Goal: Task Accomplishment & Management: Manage account settings

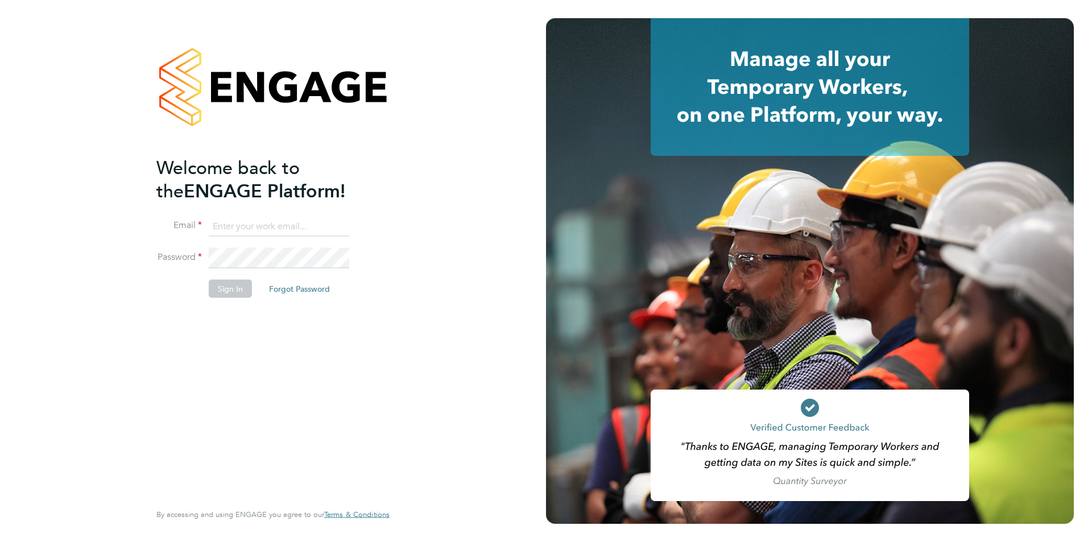
type input "edyta.marchant@brightonandhovealbion.com"
click at [1020, 351] on div at bounding box center [810, 271] width 528 height 506
click at [243, 284] on button "Sign In" at bounding box center [230, 288] width 43 height 18
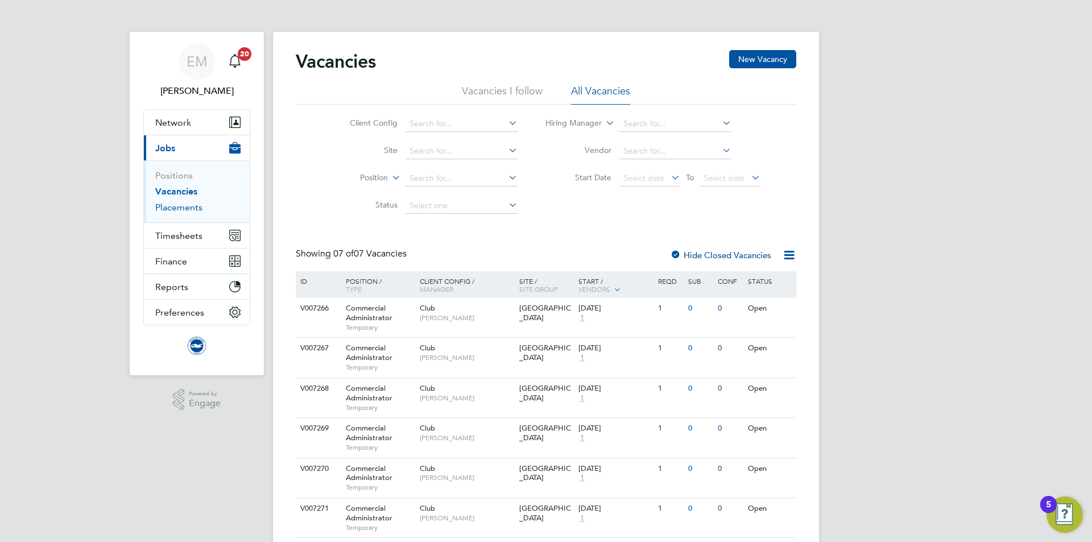
click at [180, 209] on link "Placements" at bounding box center [178, 207] width 47 height 11
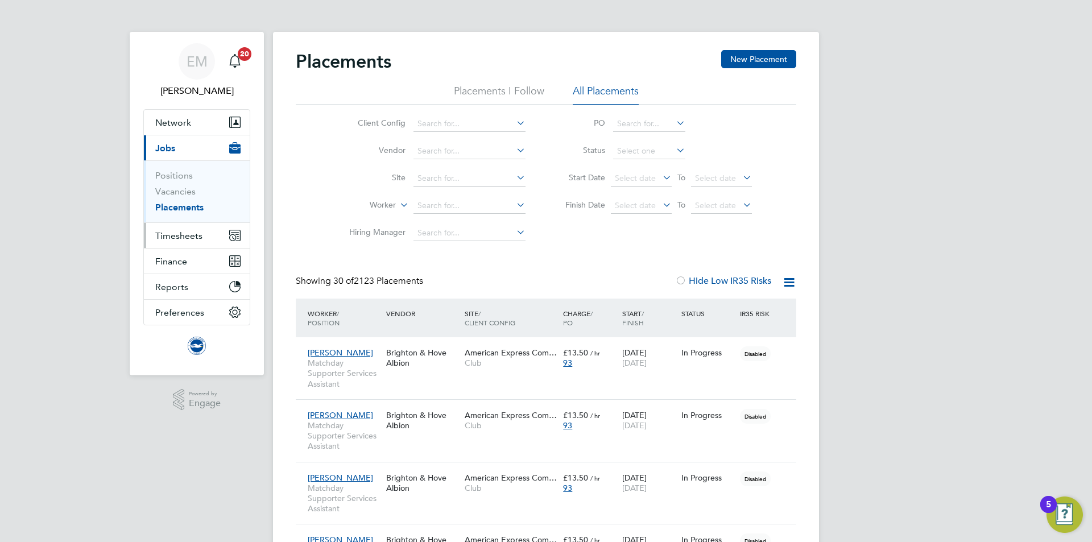
click at [192, 235] on span "Timesheets" at bounding box center [178, 235] width 47 height 11
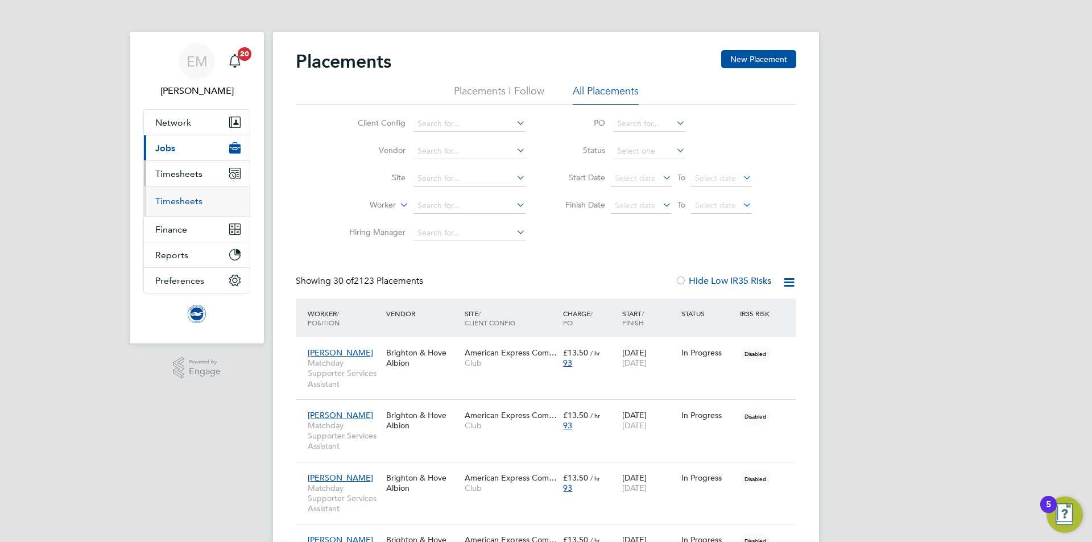
click at [179, 199] on link "Timesheets" at bounding box center [178, 201] width 47 height 11
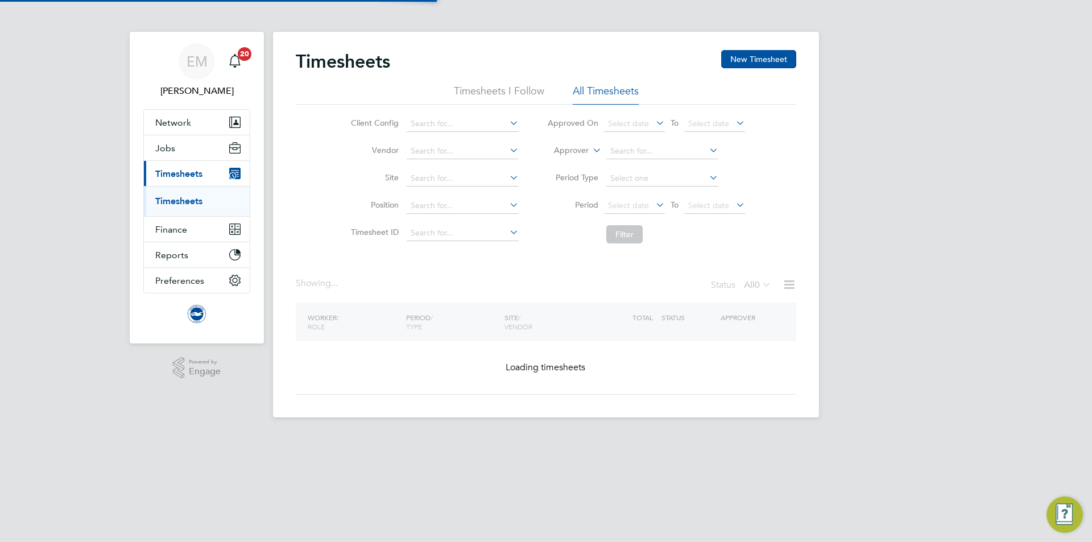
click at [632, 209] on span "Select date" at bounding box center [628, 205] width 41 height 10
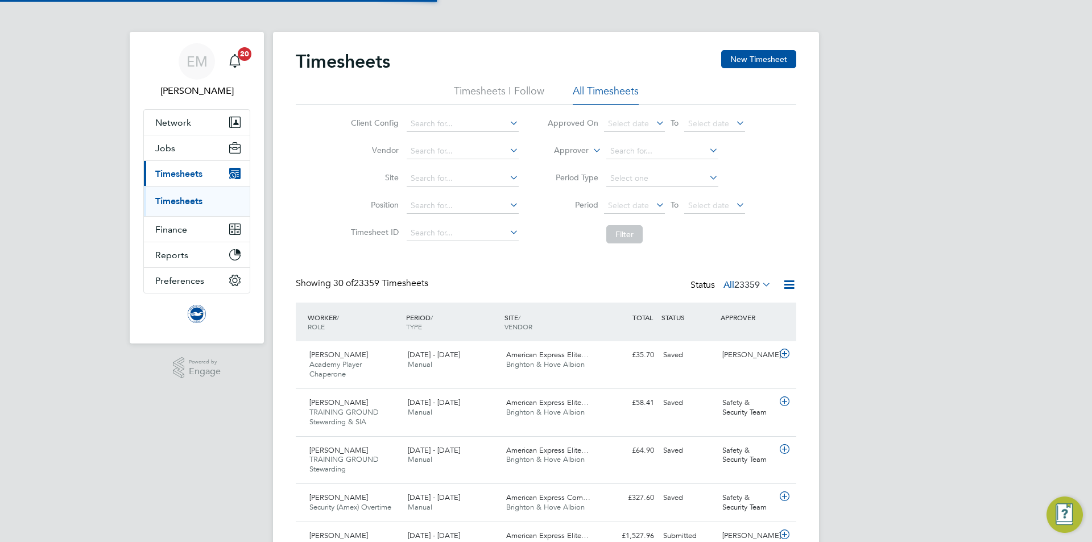
scroll to position [6, 6]
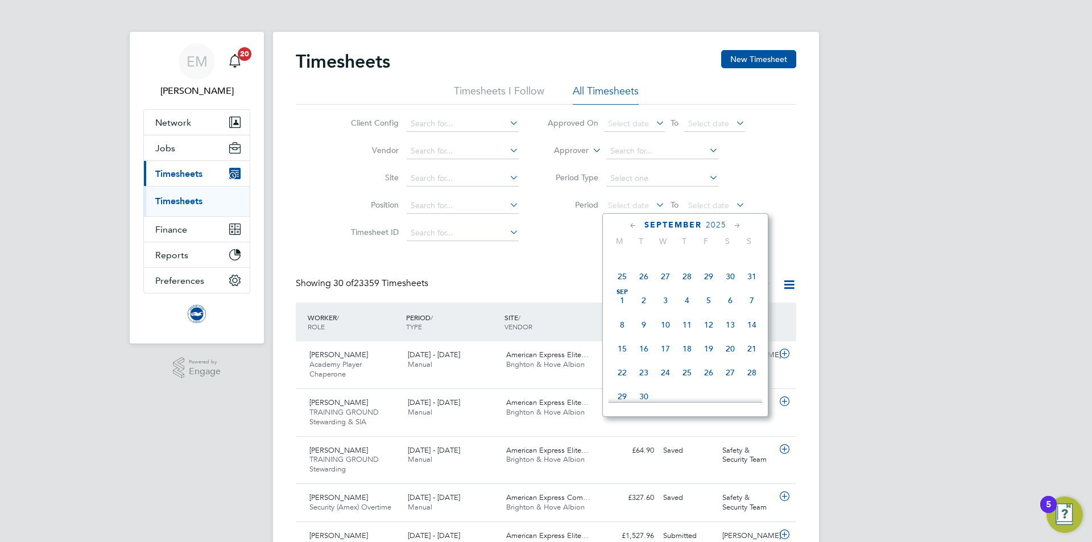
click at [613, 306] on span "Sep 1" at bounding box center [622, 300] width 22 height 22
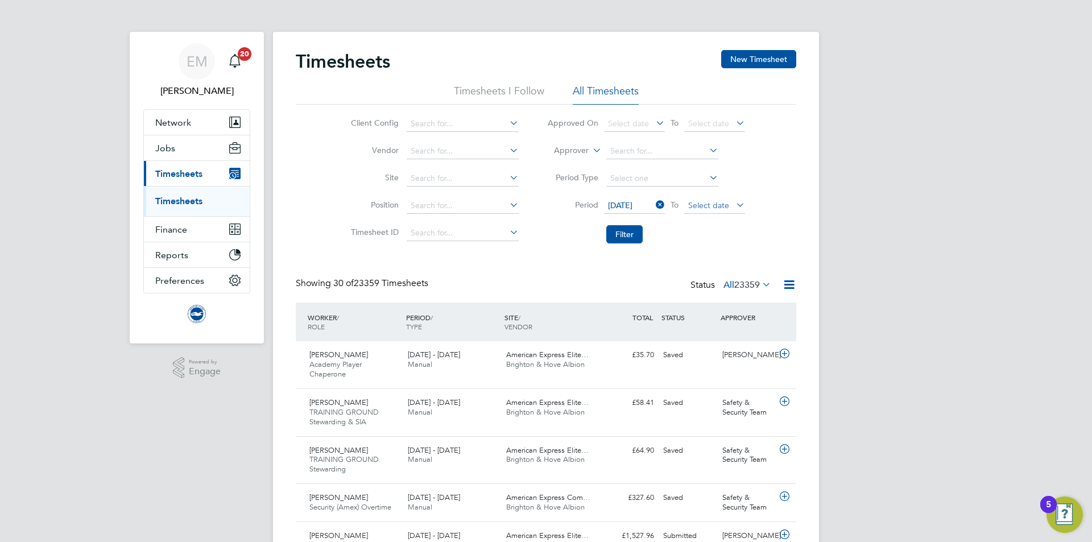
click at [732, 190] on li "Period Type" at bounding box center [646, 178] width 226 height 27
click at [728, 201] on span "Select date" at bounding box center [714, 205] width 61 height 15
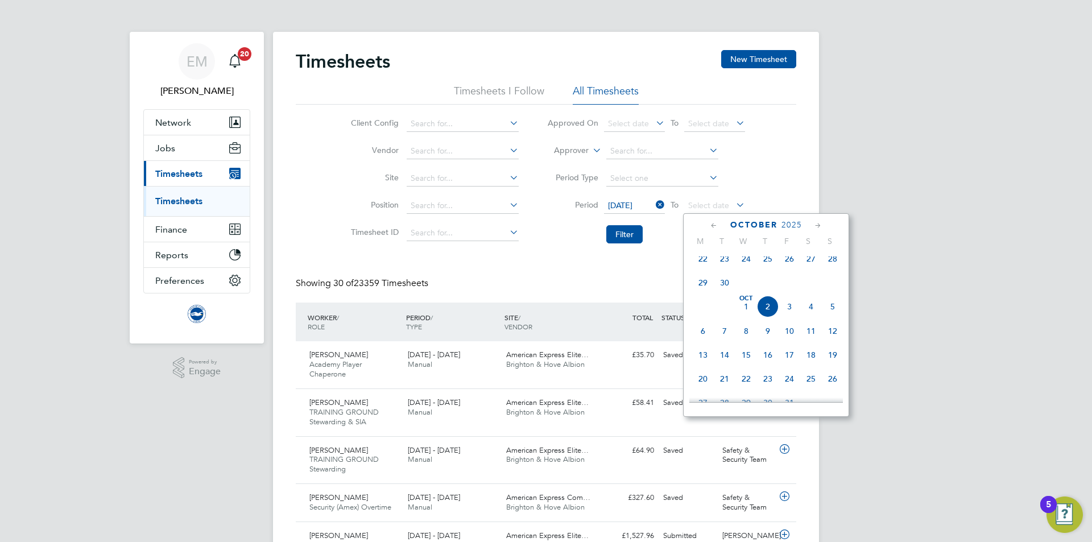
click at [731, 293] on span "30" at bounding box center [725, 283] width 22 height 22
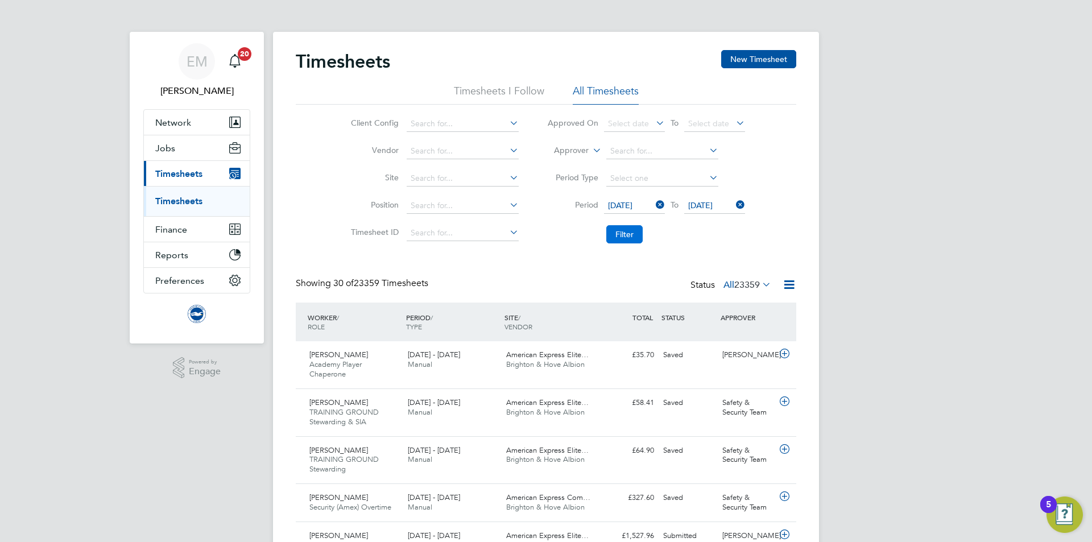
click at [628, 231] on button "Filter" at bounding box center [624, 234] width 36 height 18
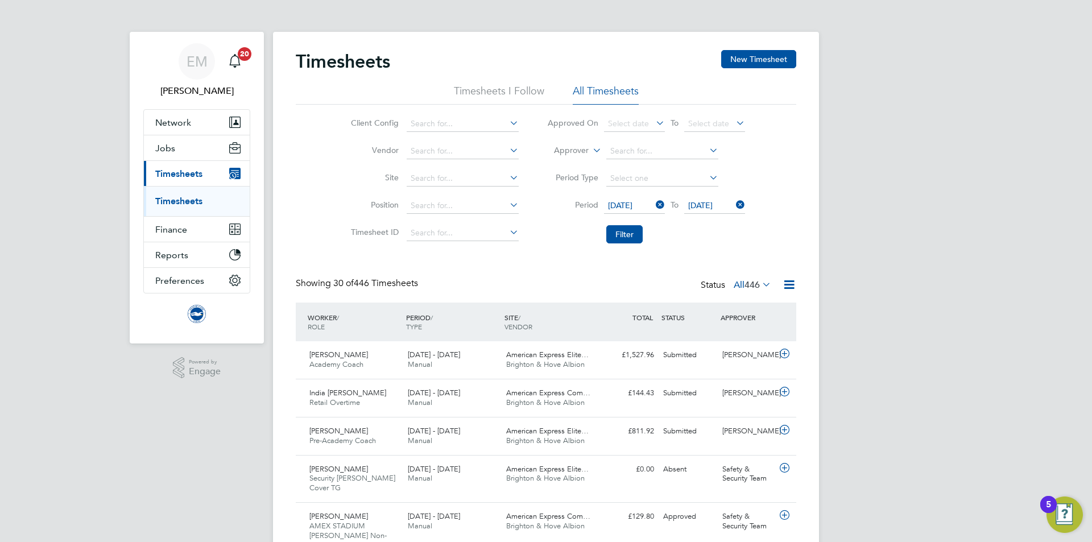
click at [734, 281] on label "All 446" at bounding box center [753, 284] width 38 height 11
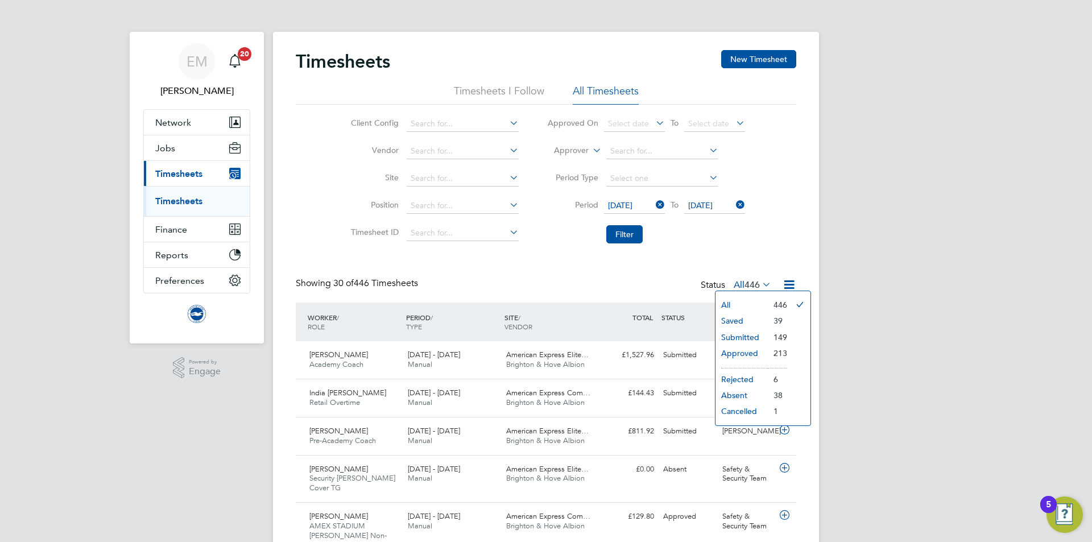
click at [731, 316] on li "Saved" at bounding box center [741, 321] width 52 height 16
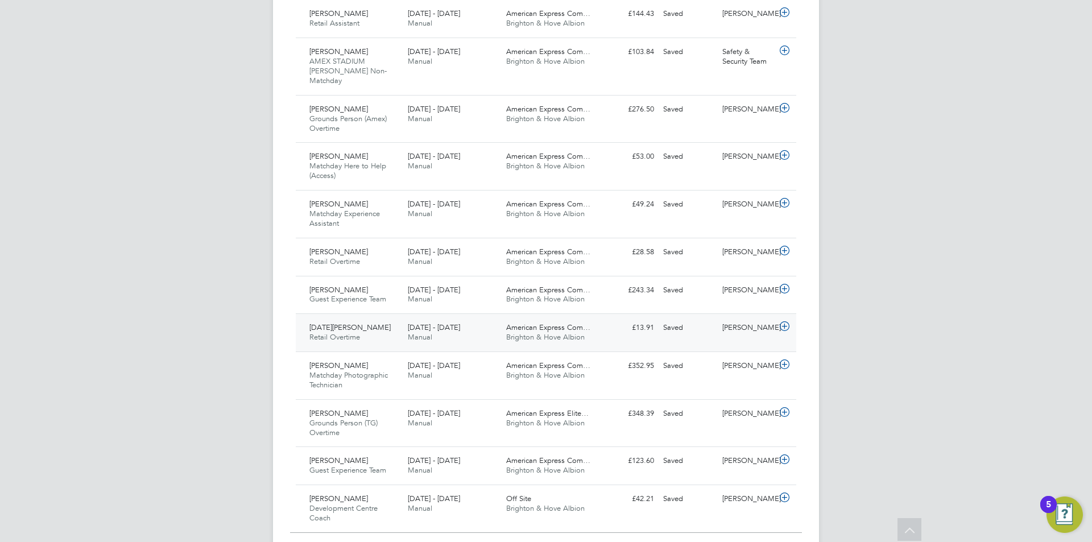
scroll to position [1196, 0]
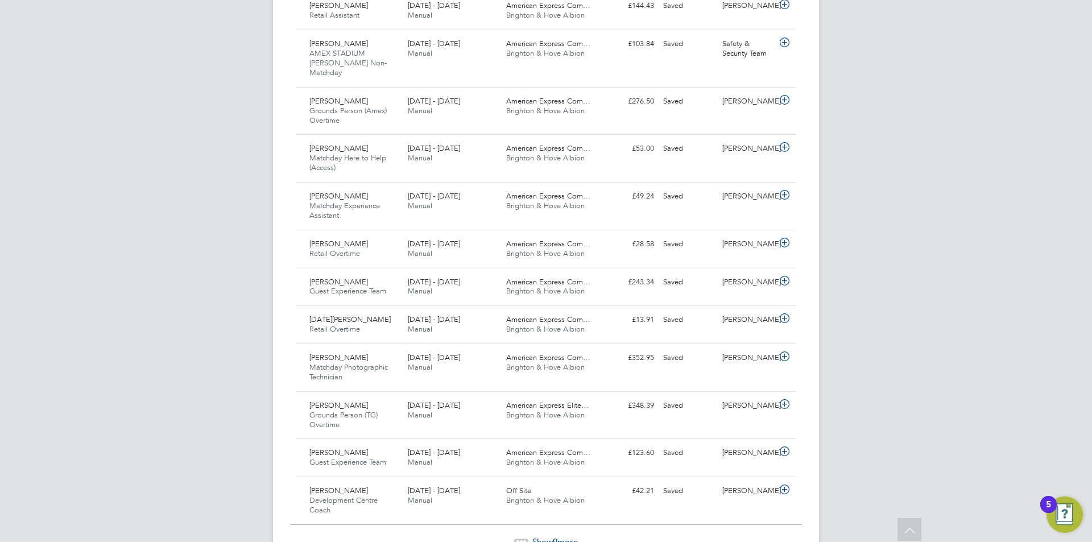
click at [552, 536] on span "Show 9 more" at bounding box center [554, 541] width 45 height 11
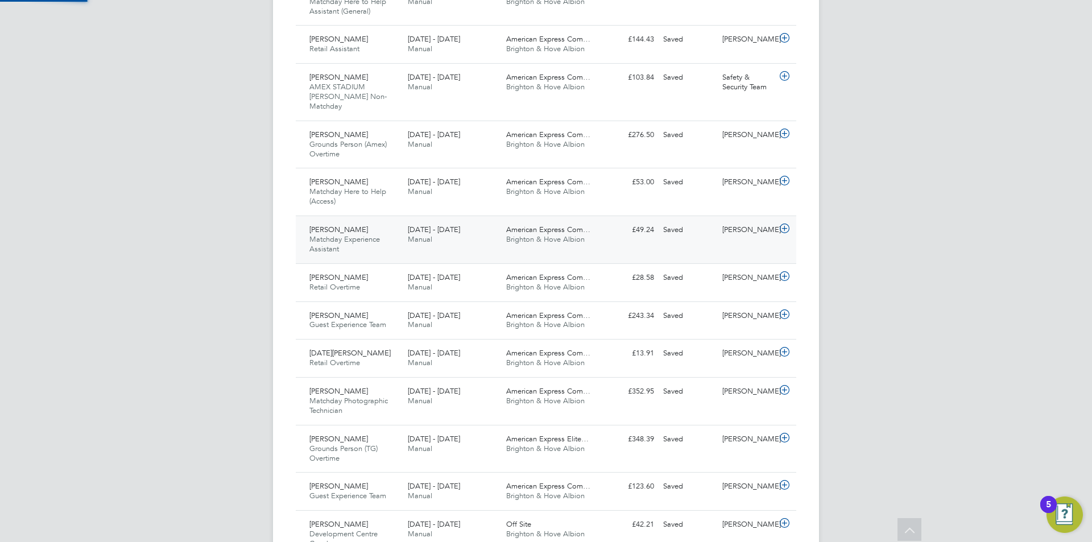
scroll to position [6, 6]
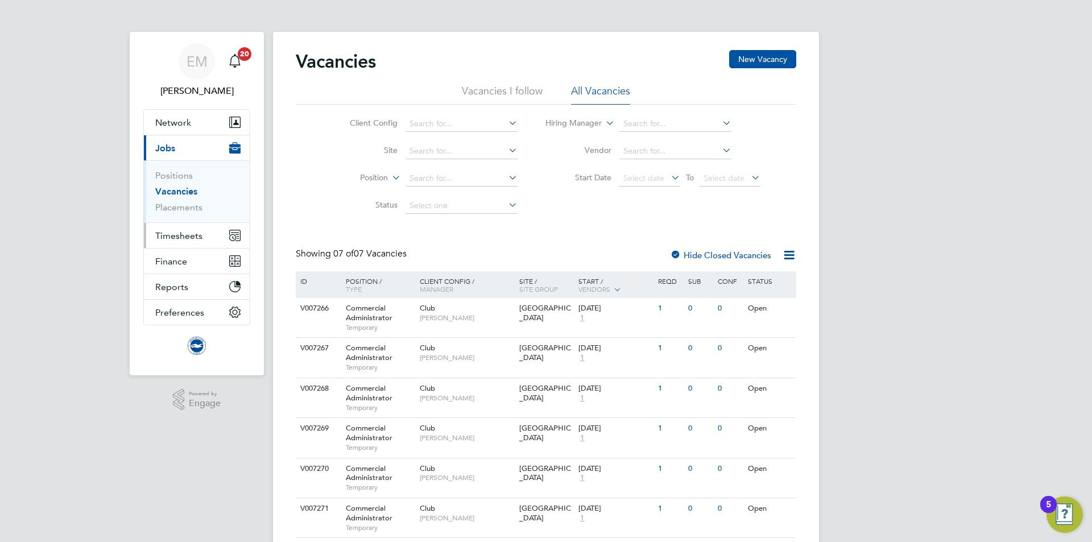
click at [170, 239] on span "Timesheets" at bounding box center [178, 235] width 47 height 11
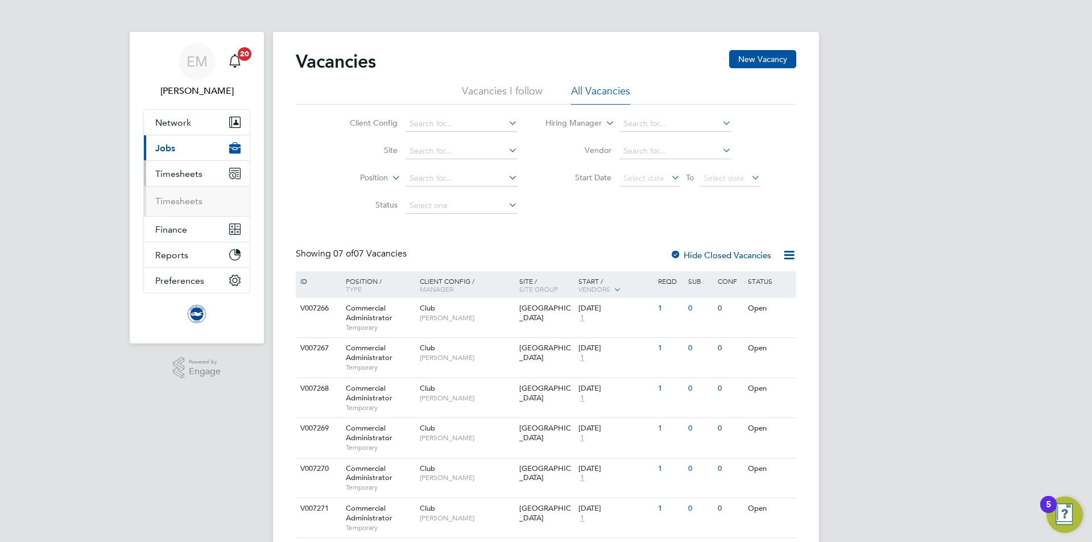
click at [185, 181] on button "Timesheets" at bounding box center [197, 173] width 106 height 25
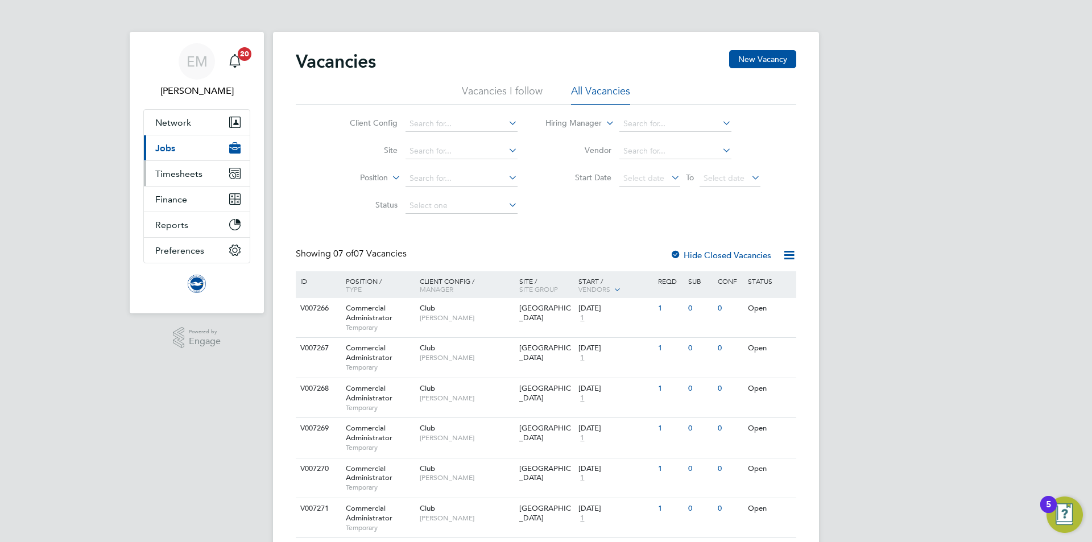
click at [183, 180] on button "Timesheets" at bounding box center [197, 173] width 106 height 25
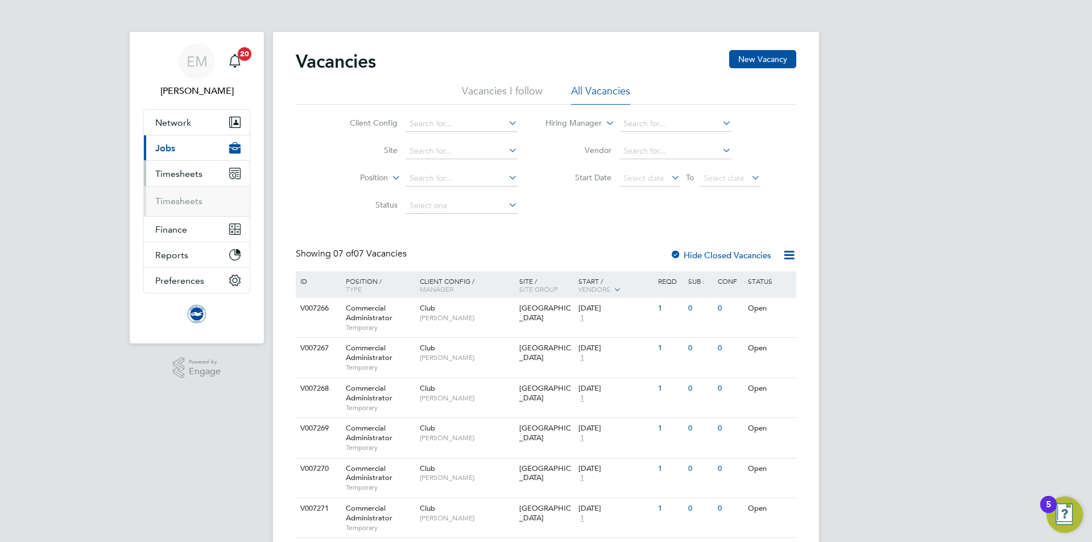
click at [177, 194] on ul "Timesheets" at bounding box center [197, 201] width 106 height 30
click at [186, 204] on link "Timesheets" at bounding box center [178, 201] width 47 height 11
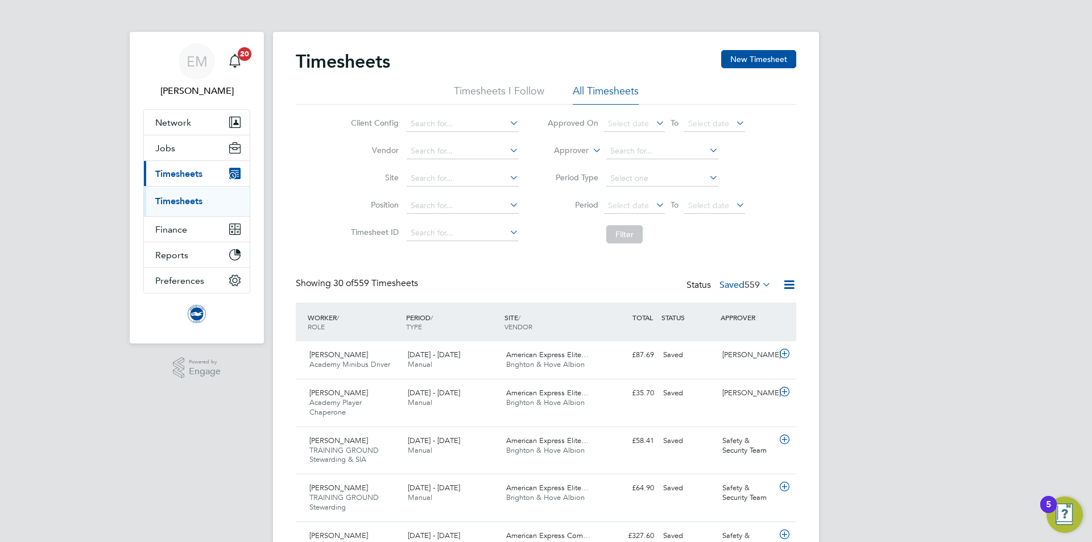
click at [568, 155] on label "Approver" at bounding box center [562, 150] width 51 height 11
click at [620, 204] on span "Select date" at bounding box center [628, 205] width 41 height 10
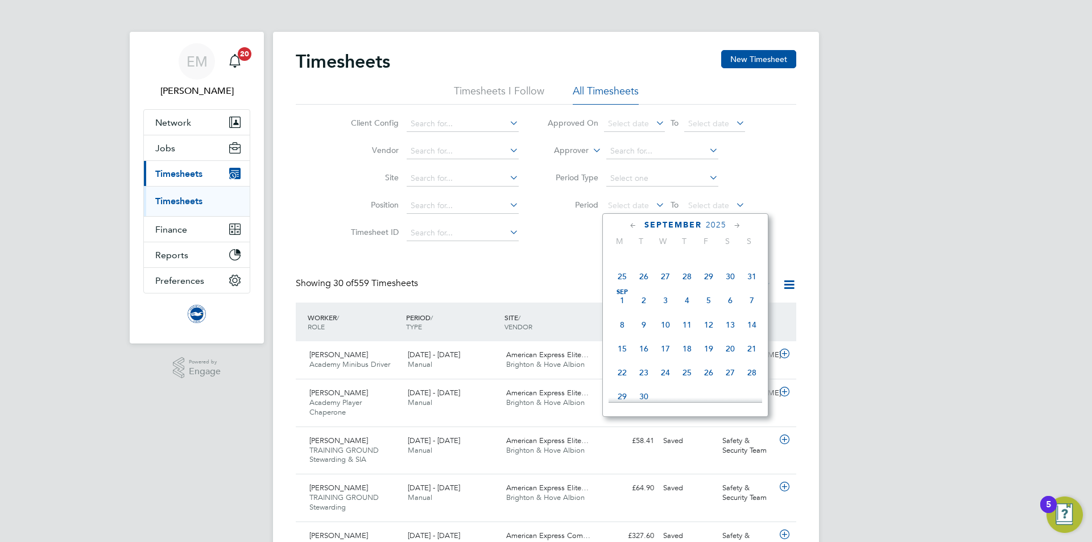
click at [626, 295] on span "Sep" at bounding box center [622, 292] width 22 height 6
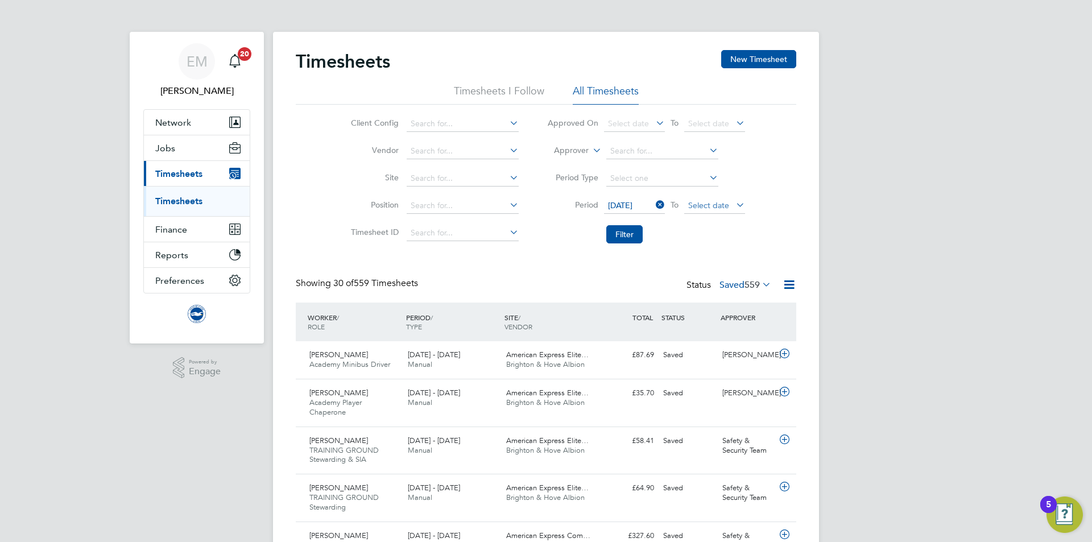
click at [699, 207] on span "Select date" at bounding box center [708, 205] width 41 height 10
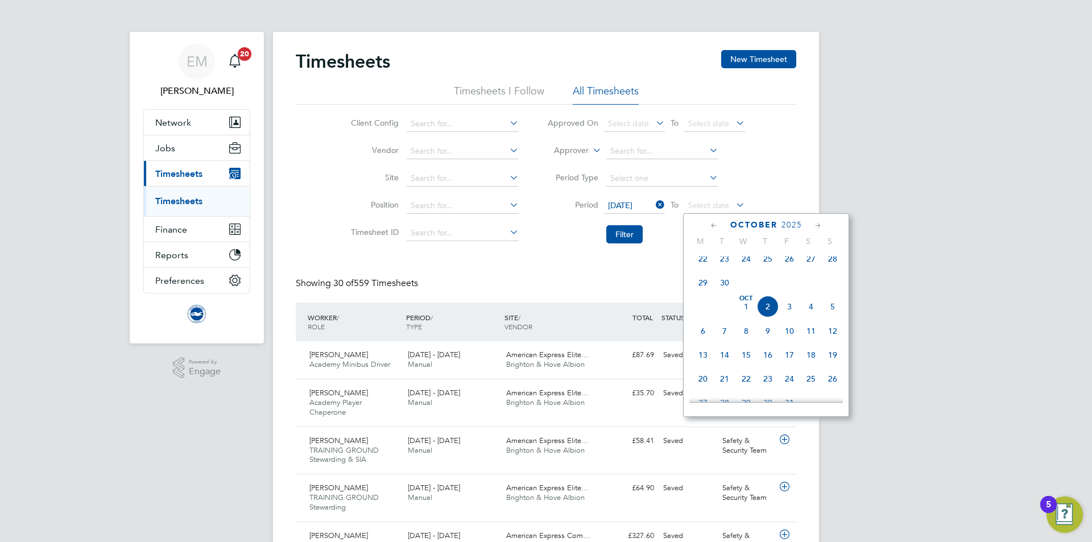
drag, startPoint x: 727, startPoint y: 284, endPoint x: 623, endPoint y: 227, distance: 118.6
click at [727, 284] on span "30" at bounding box center [725, 283] width 22 height 22
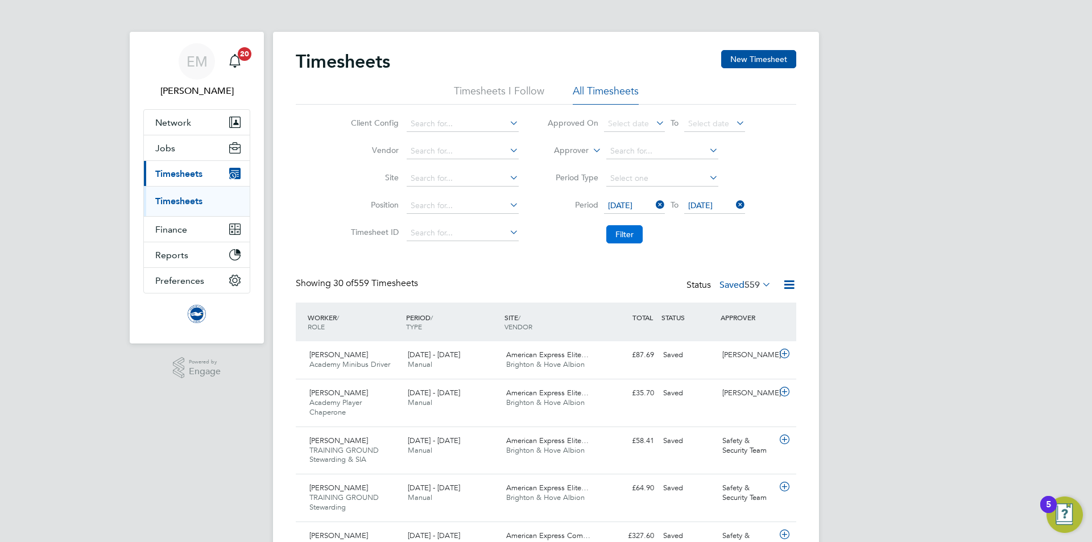
click at [633, 231] on button "Filter" at bounding box center [624, 234] width 36 height 18
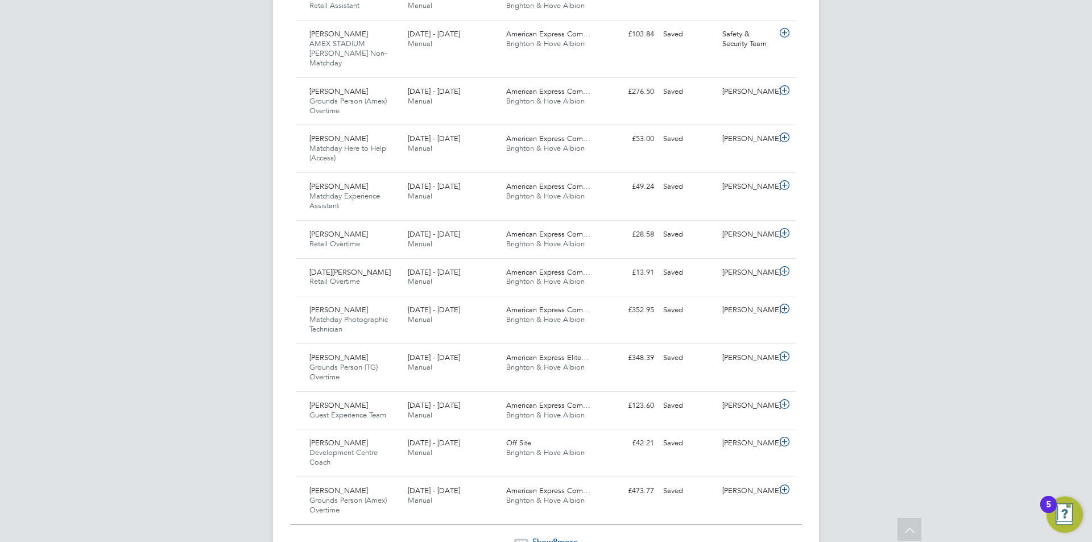
click at [566, 536] on span "Show 8 more" at bounding box center [554, 541] width 45 height 11
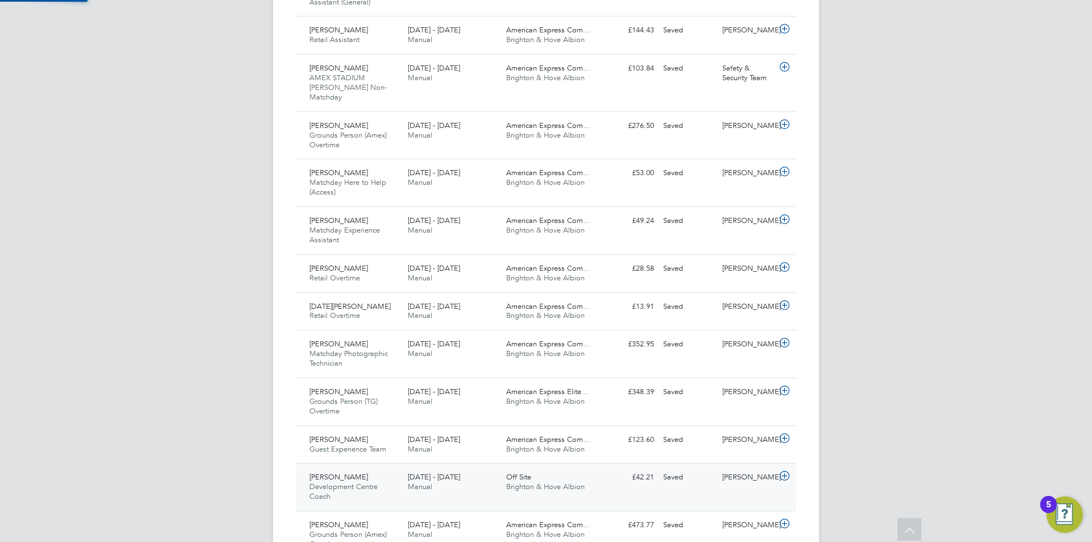
scroll to position [6, 6]
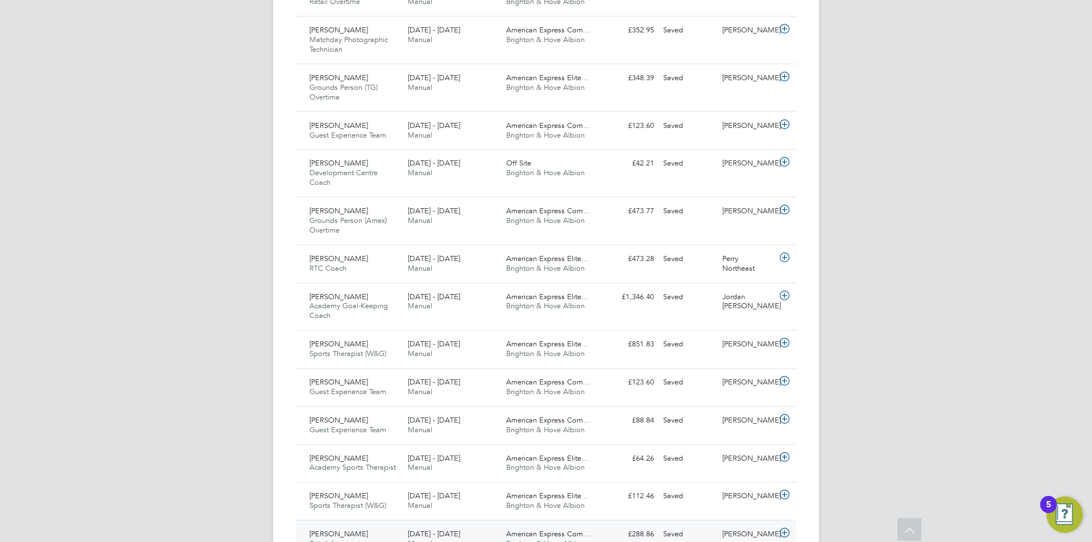
click at [704, 525] on div "Saved" at bounding box center [688, 534] width 59 height 19
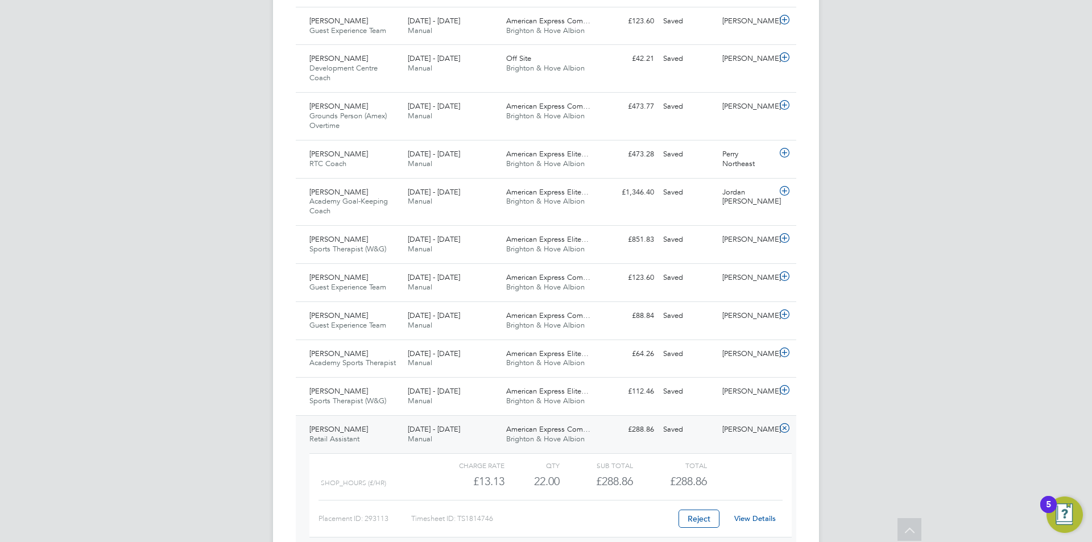
click at [749, 510] on div "View Details" at bounding box center [755, 519] width 56 height 18
click at [759, 514] on link "View Details" at bounding box center [755, 519] width 42 height 10
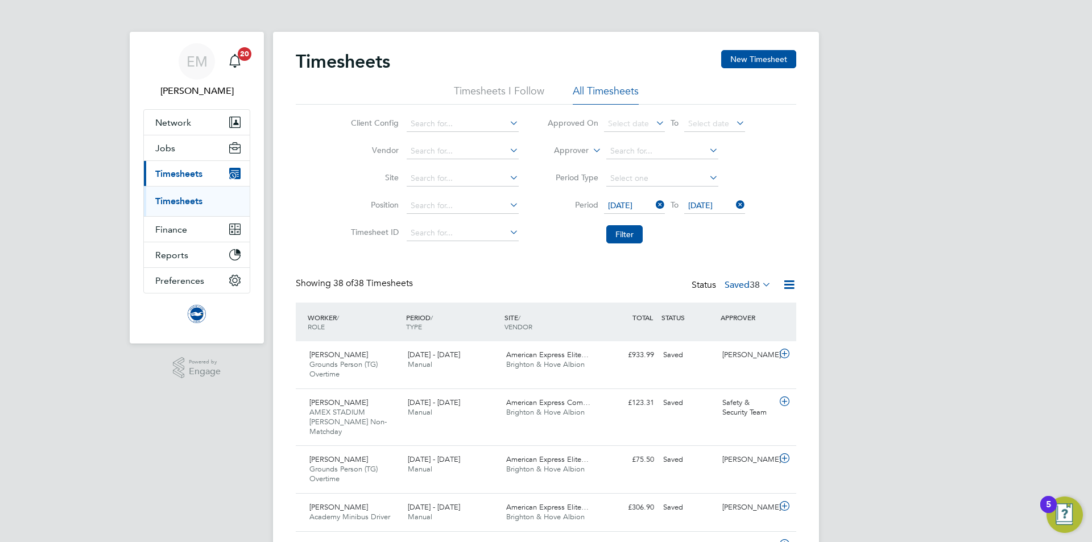
click at [623, 169] on li "Period Type" at bounding box center [646, 178] width 226 height 27
click at [578, 146] on label "Approver" at bounding box center [562, 150] width 51 height 11
click at [734, 284] on label "Saved 38" at bounding box center [747, 284] width 47 height 11
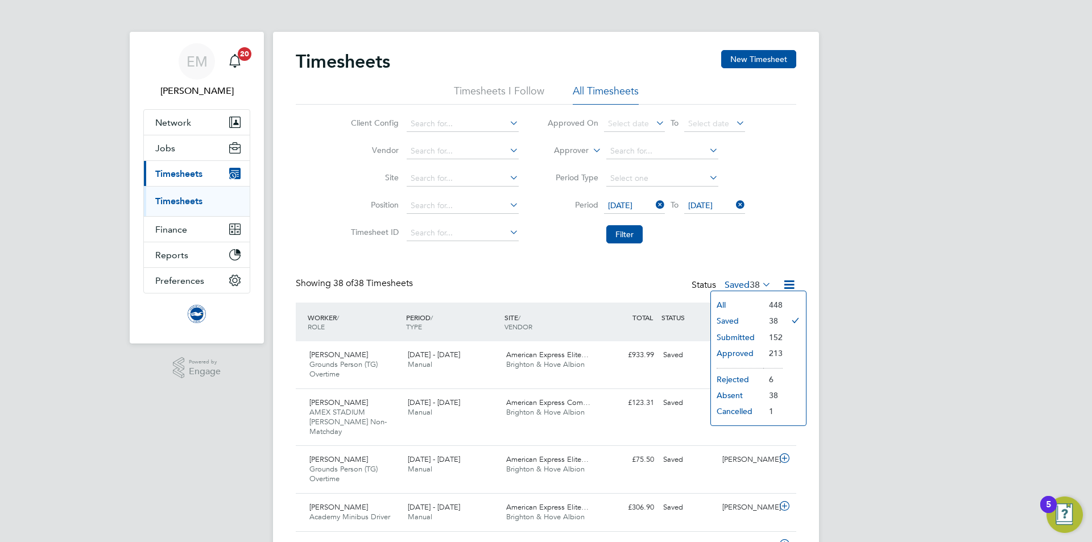
click at [738, 333] on li "Submitted" at bounding box center [737, 337] width 52 height 16
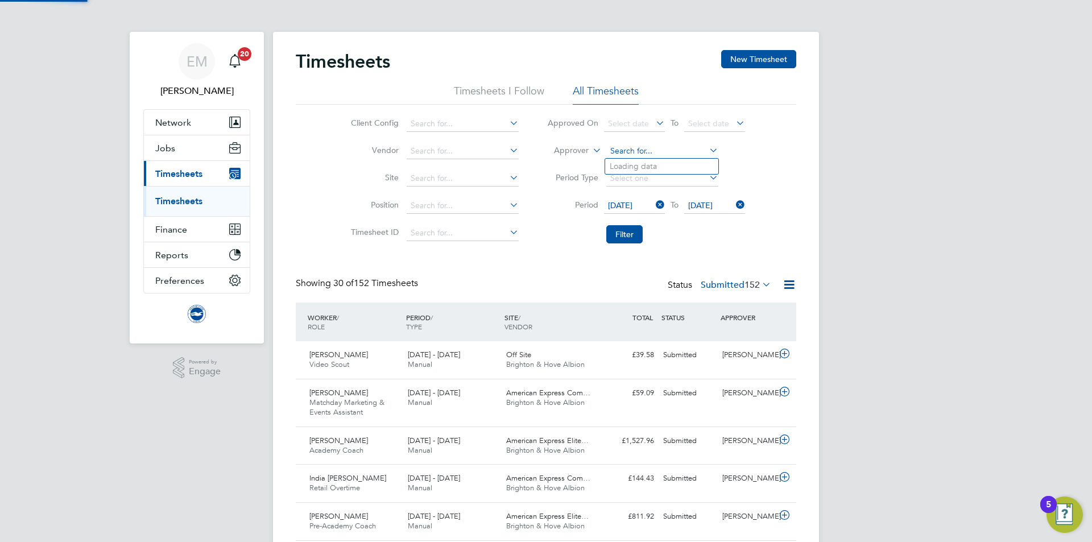
click at [617, 157] on input at bounding box center [662, 151] width 112 height 16
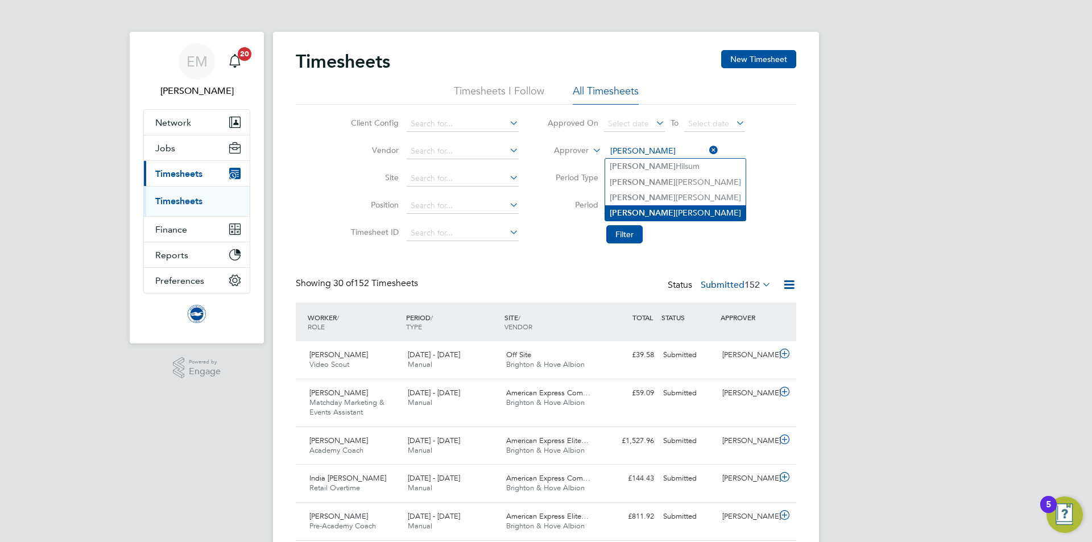
click at [661, 213] on li "James Chamberlain" at bounding box center [675, 212] width 140 height 15
type input "[PERSON_NAME]"
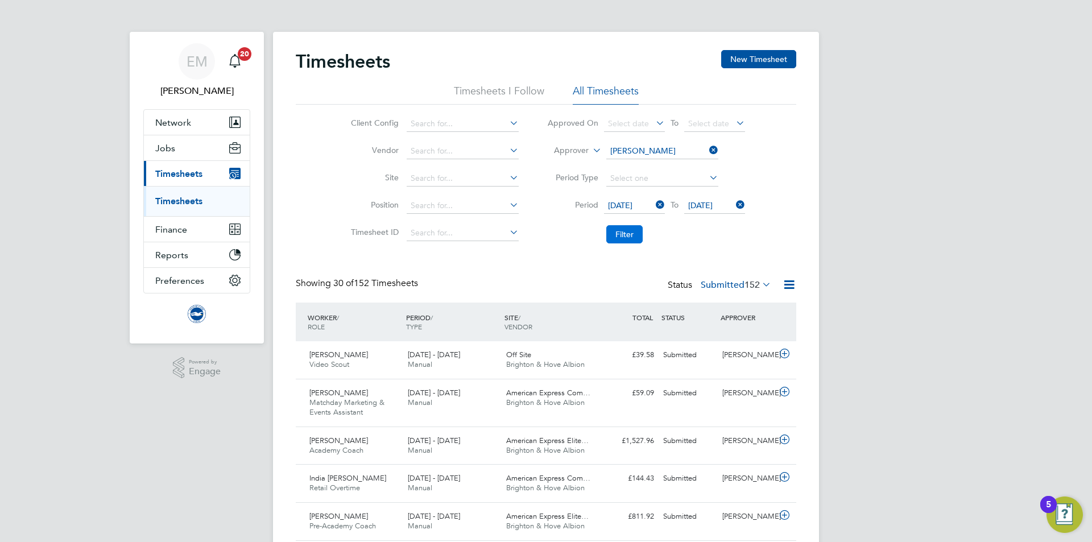
click at [611, 236] on button "Filter" at bounding box center [624, 234] width 36 height 18
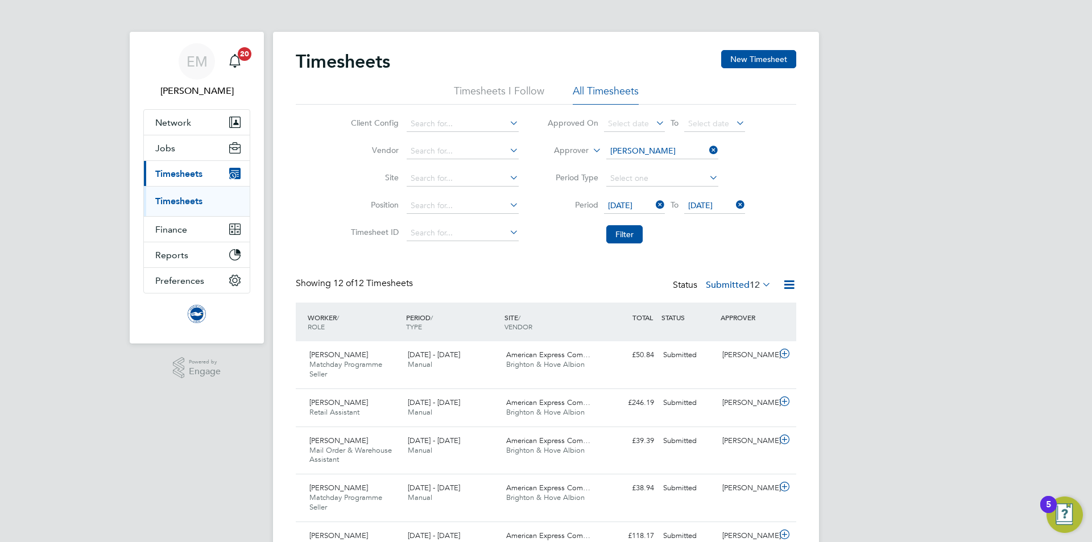
click at [717, 284] on label "Submitted 12" at bounding box center [738, 284] width 65 height 11
click at [727, 322] on li "Saved" at bounding box center [732, 321] width 52 height 16
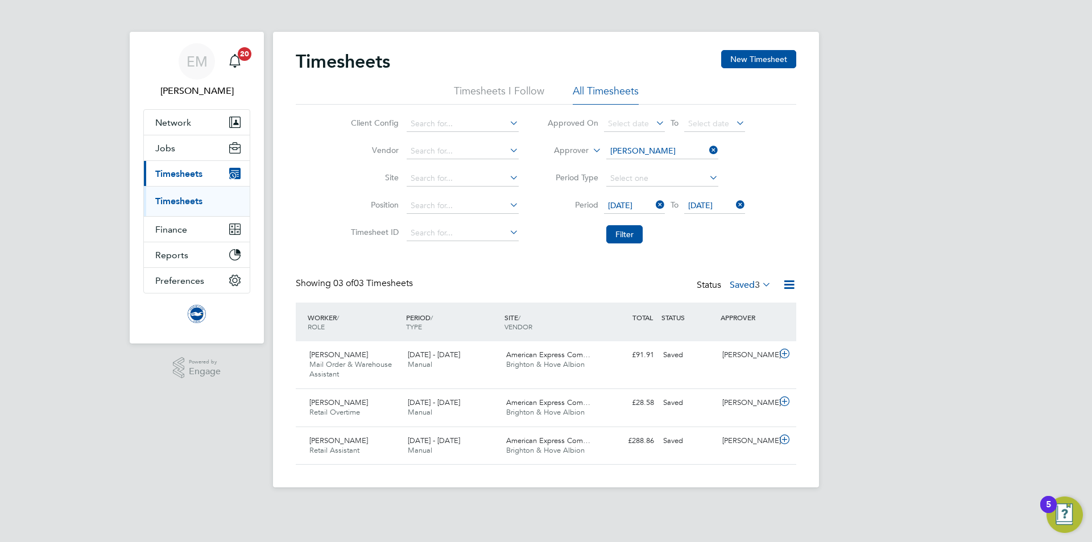
click at [746, 284] on label "Saved 3" at bounding box center [751, 284] width 42 height 11
click at [661, 152] on input at bounding box center [662, 151] width 112 height 16
click at [630, 163] on b "Claire" at bounding box center [643, 167] width 66 height 10
type input "[PERSON_NAME]"
click at [616, 231] on button "Filter" at bounding box center [624, 234] width 36 height 18
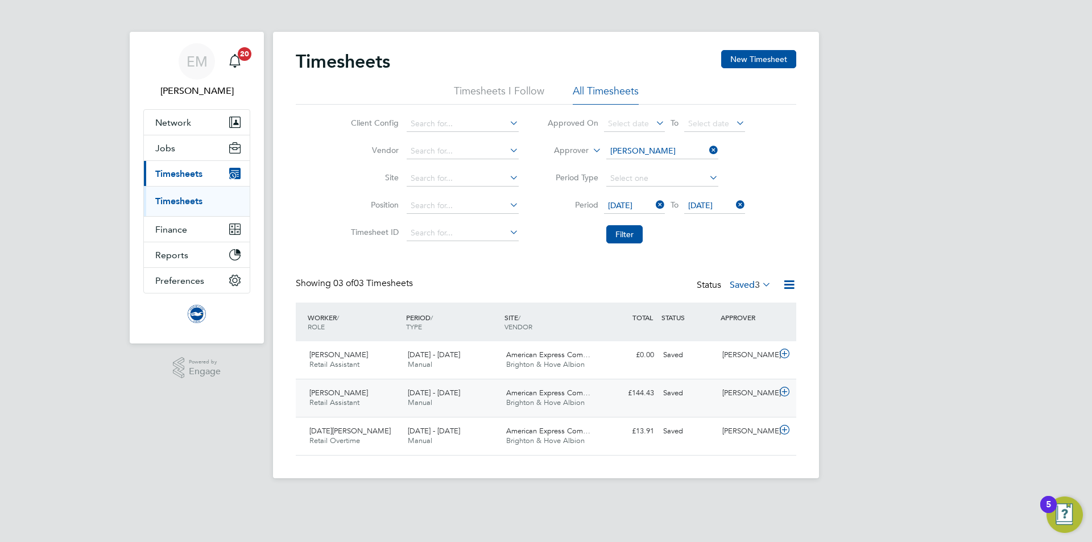
click at [698, 391] on div "Saved" at bounding box center [688, 393] width 59 height 19
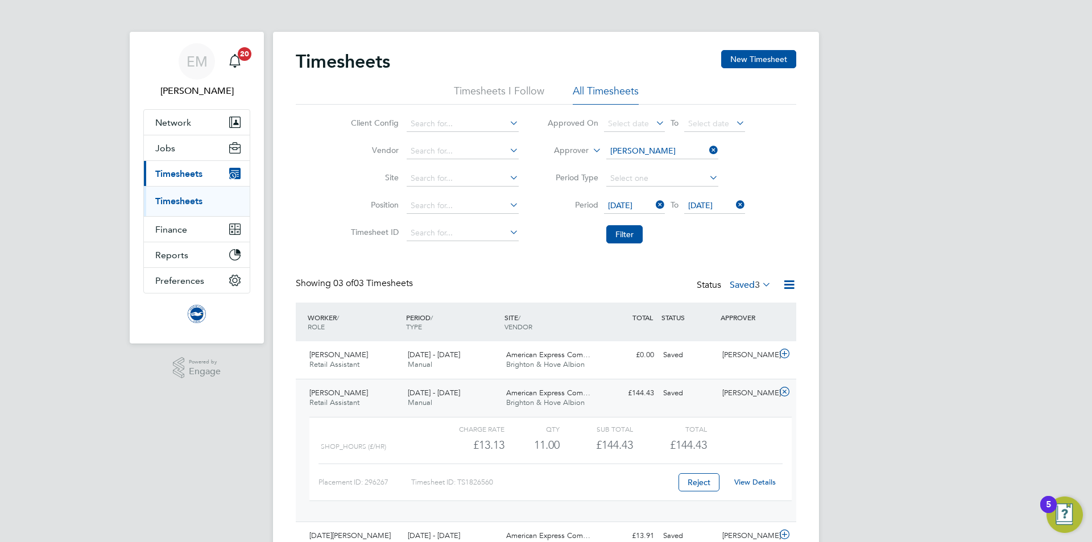
click at [746, 481] on link "View Details" at bounding box center [755, 482] width 42 height 10
click at [760, 279] on icon at bounding box center [760, 284] width 0 height 16
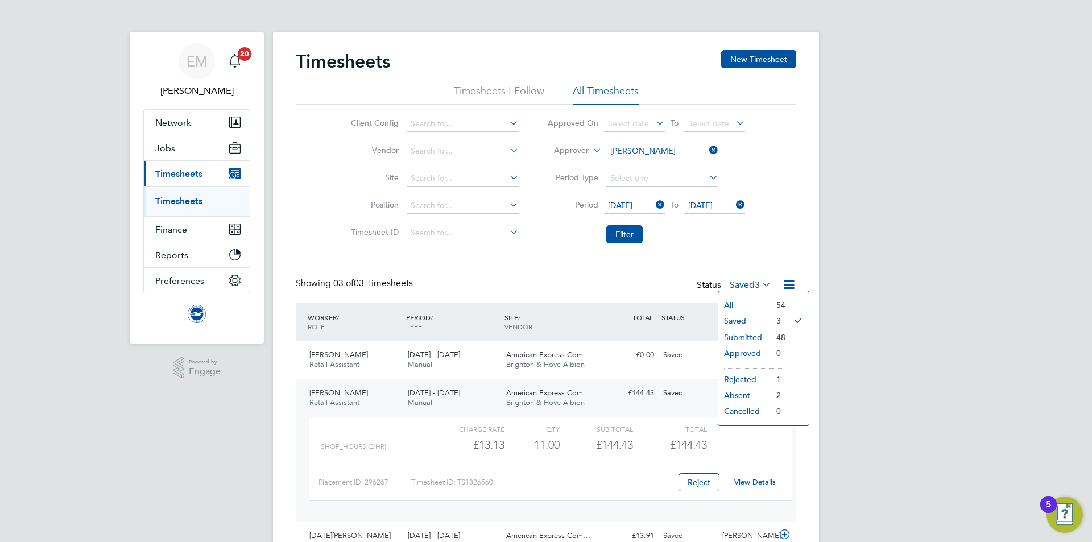
click at [740, 284] on label "Saved 3" at bounding box center [751, 284] width 42 height 11
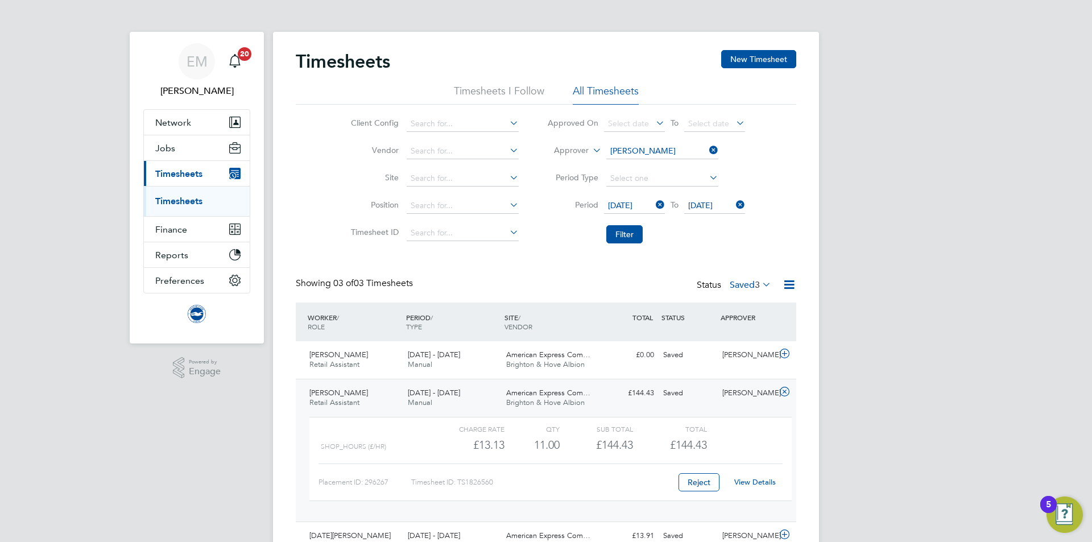
click at [744, 288] on label "Saved 3" at bounding box center [751, 284] width 42 height 11
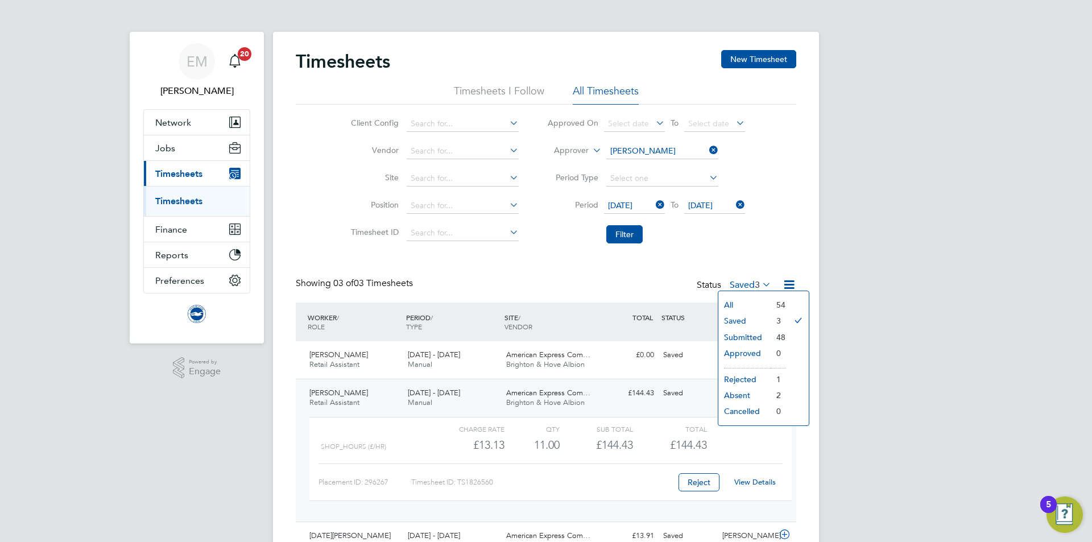
click at [746, 332] on li "Submitted" at bounding box center [744, 337] width 52 height 16
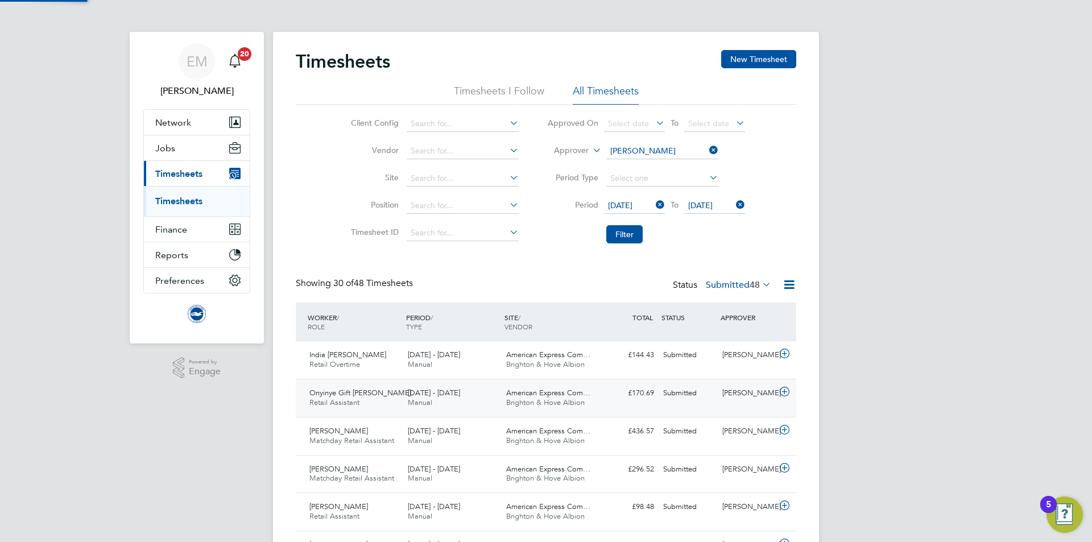
scroll to position [29, 99]
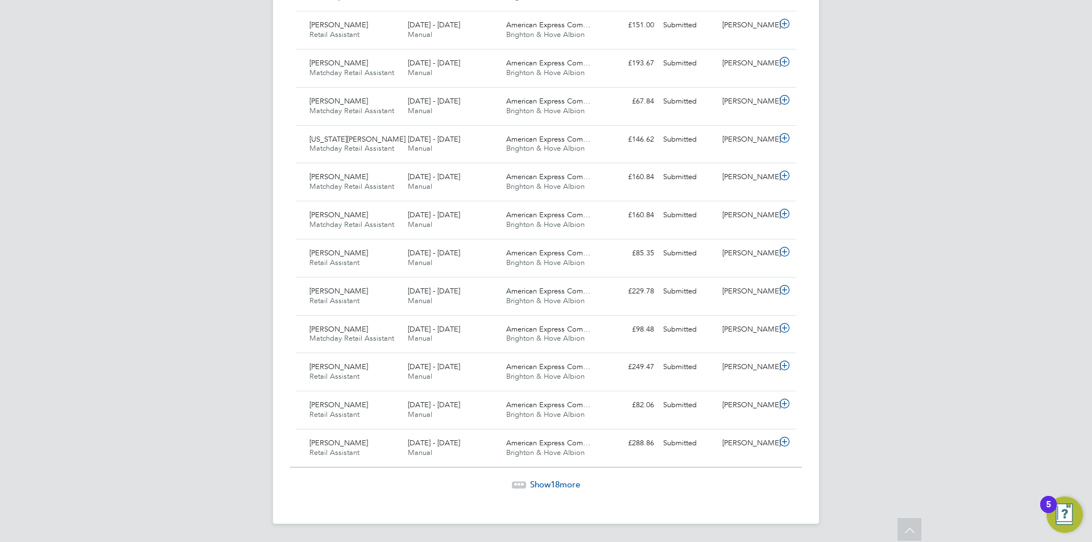
click at [541, 487] on span "Show 18 more" at bounding box center [555, 484] width 50 height 11
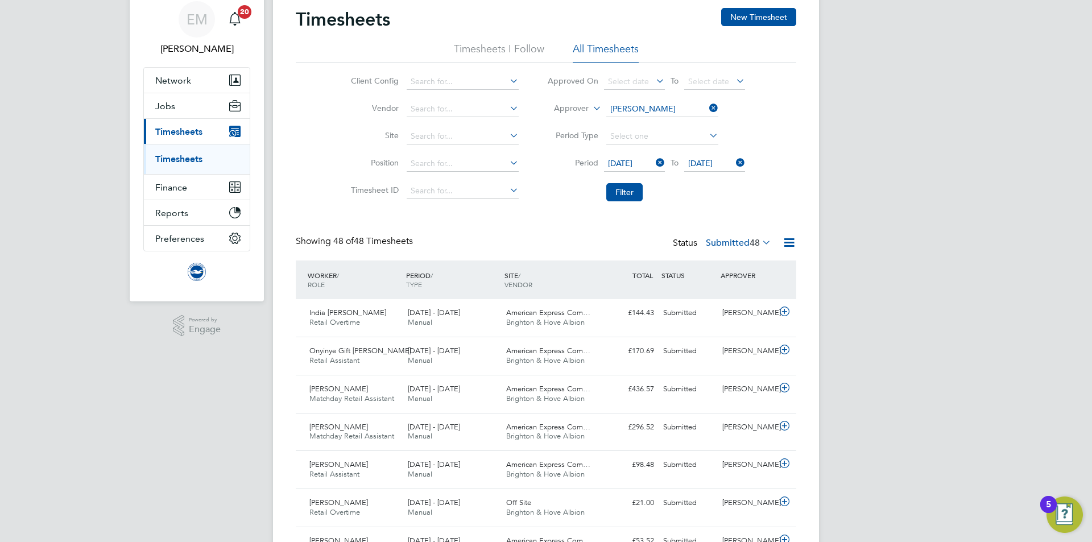
scroll to position [114, 0]
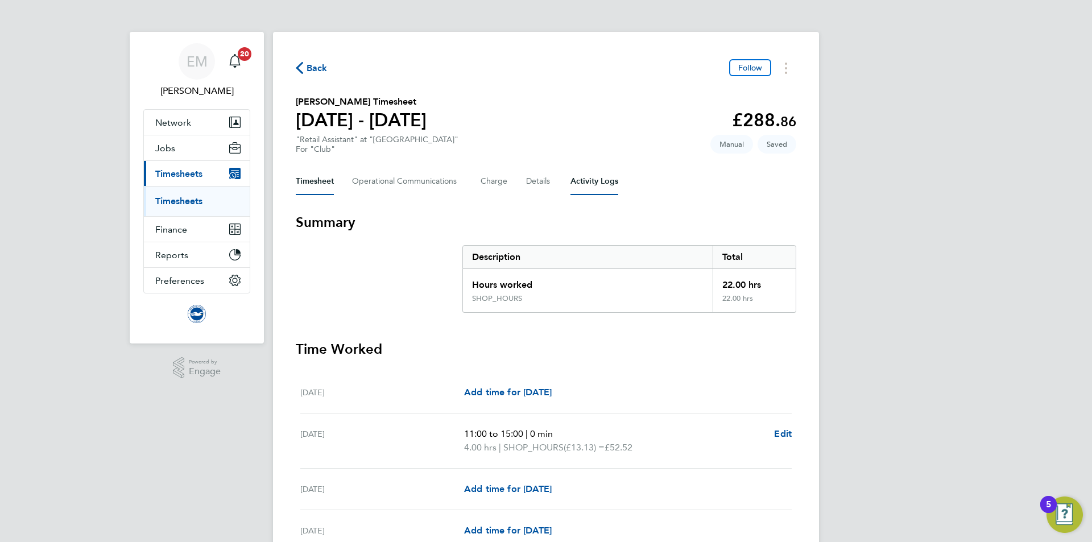
click at [588, 180] on Logs-tab "Activity Logs" at bounding box center [594, 181] width 48 height 27
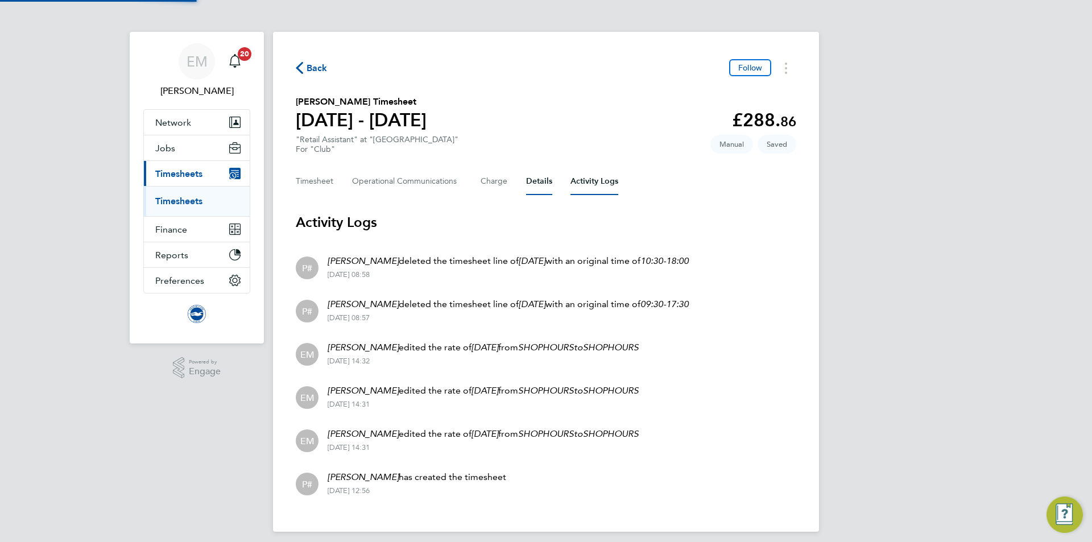
click at [533, 182] on button "Details" at bounding box center [539, 181] width 26 height 27
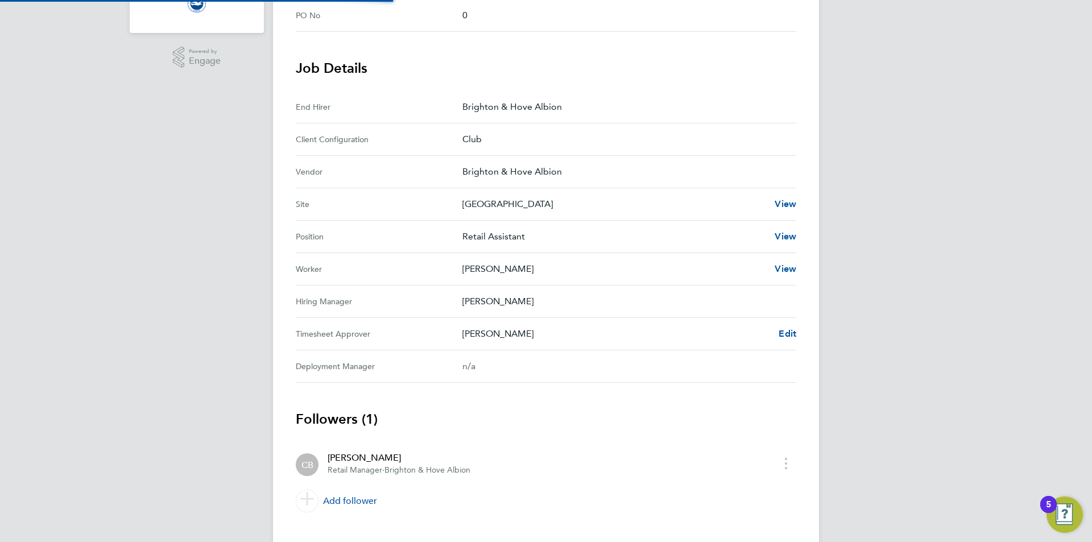
scroll to position [331, 0]
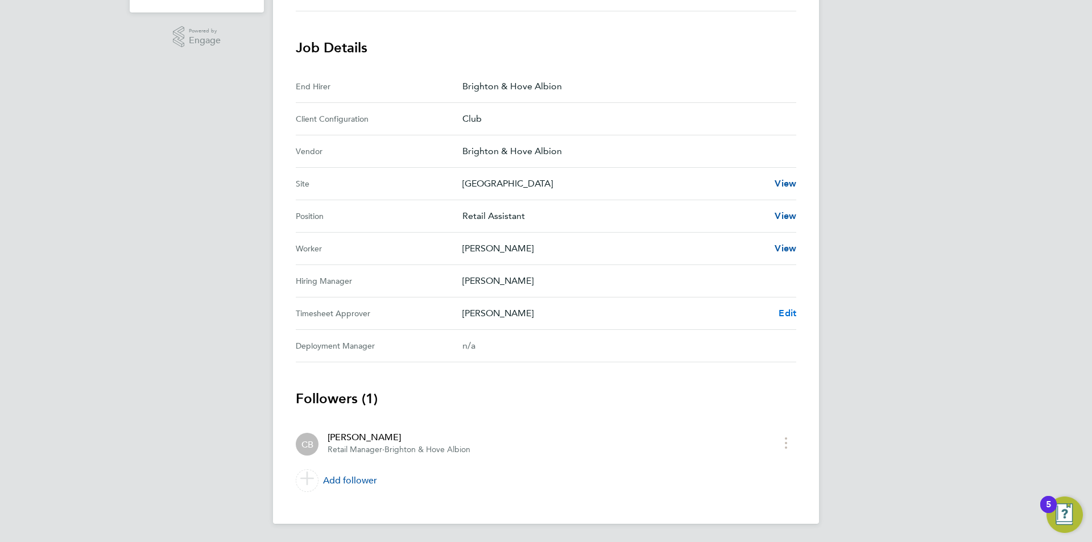
click at [784, 312] on span "Edit" at bounding box center [787, 313] width 18 height 11
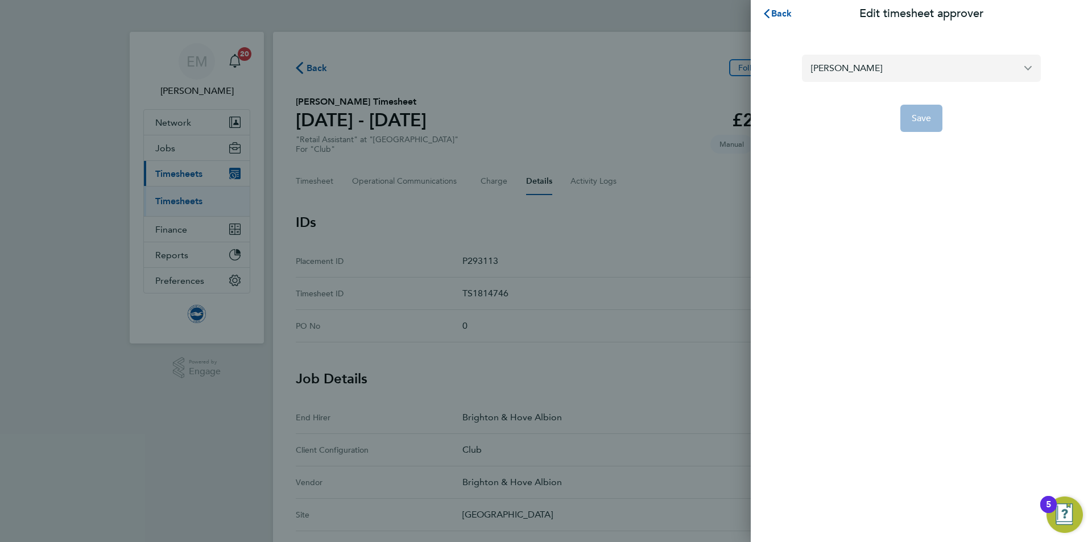
click at [842, 71] on input "Claire Britton" at bounding box center [921, 68] width 239 height 27
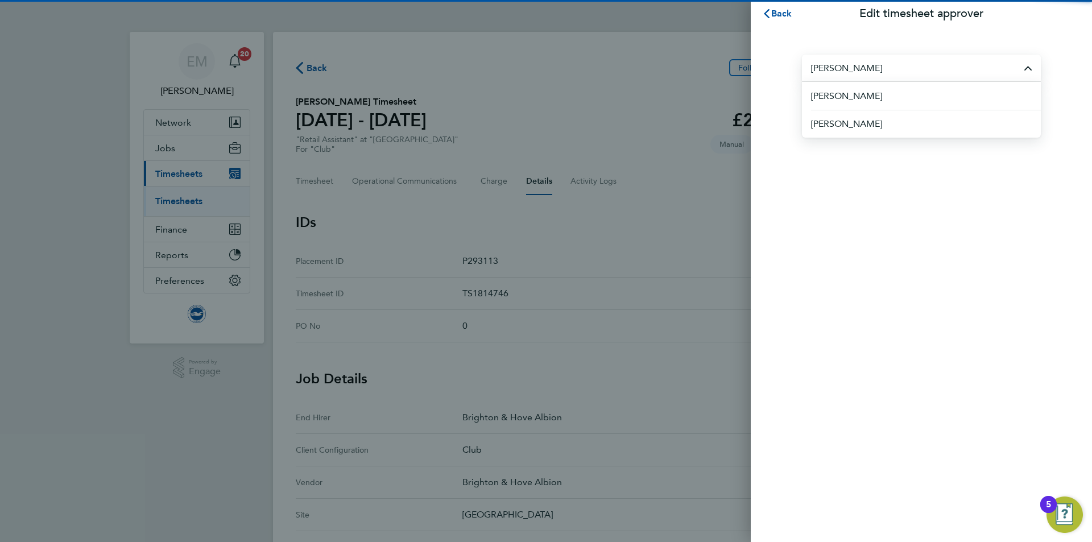
click at [872, 98] on span "James Chamberlain" at bounding box center [846, 96] width 71 height 14
type input "James Chamberlain"
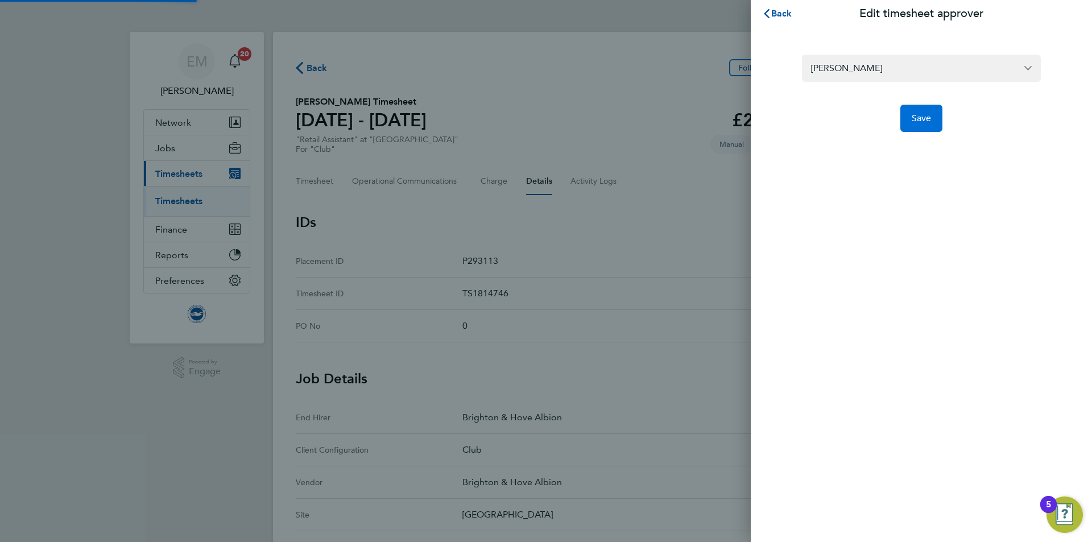
click at [906, 118] on button "Save" at bounding box center [921, 118] width 43 height 27
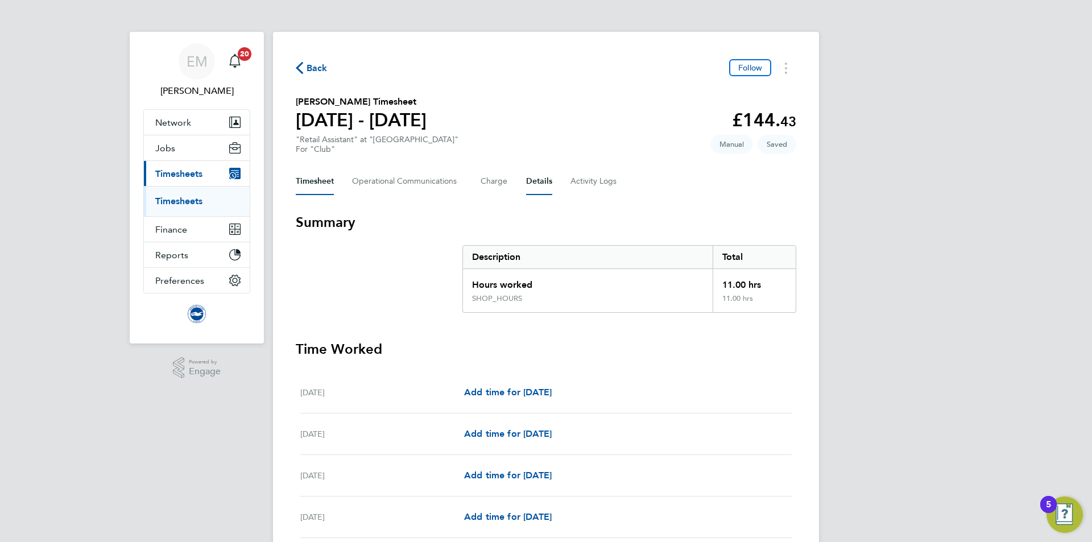
click at [541, 181] on button "Details" at bounding box center [539, 181] width 26 height 27
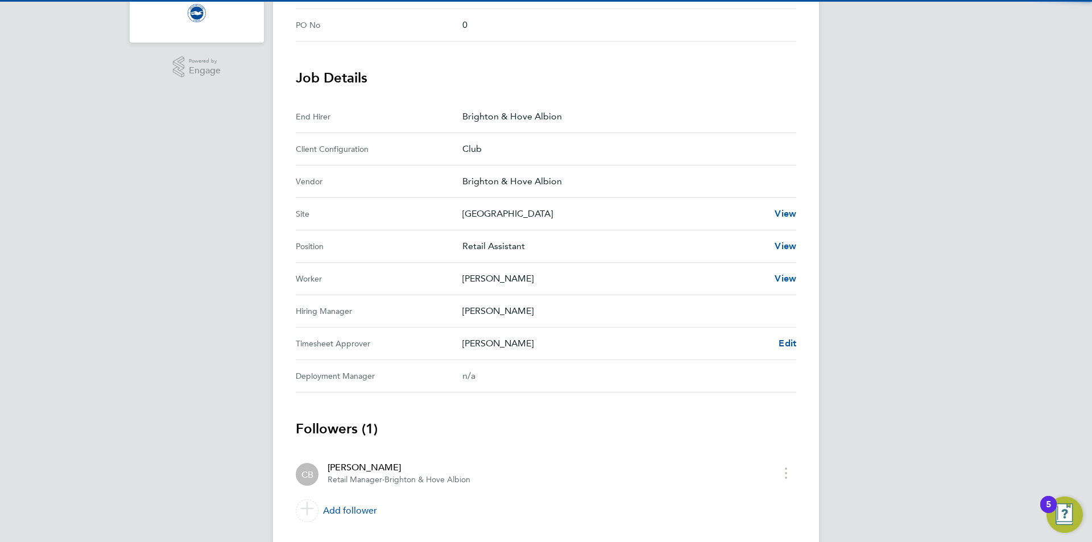
scroll to position [331, 0]
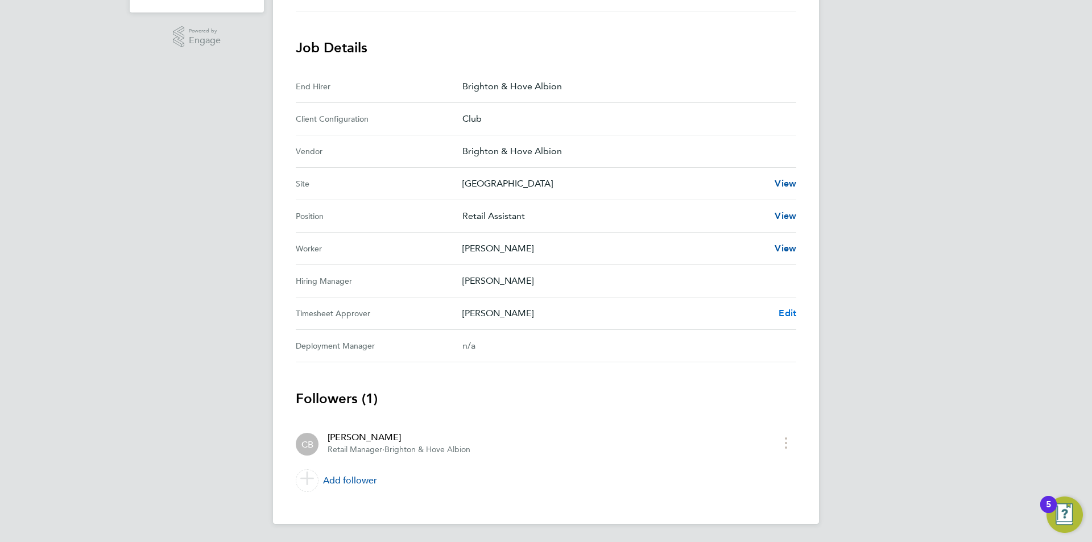
click at [792, 312] on span "Edit" at bounding box center [787, 313] width 18 height 11
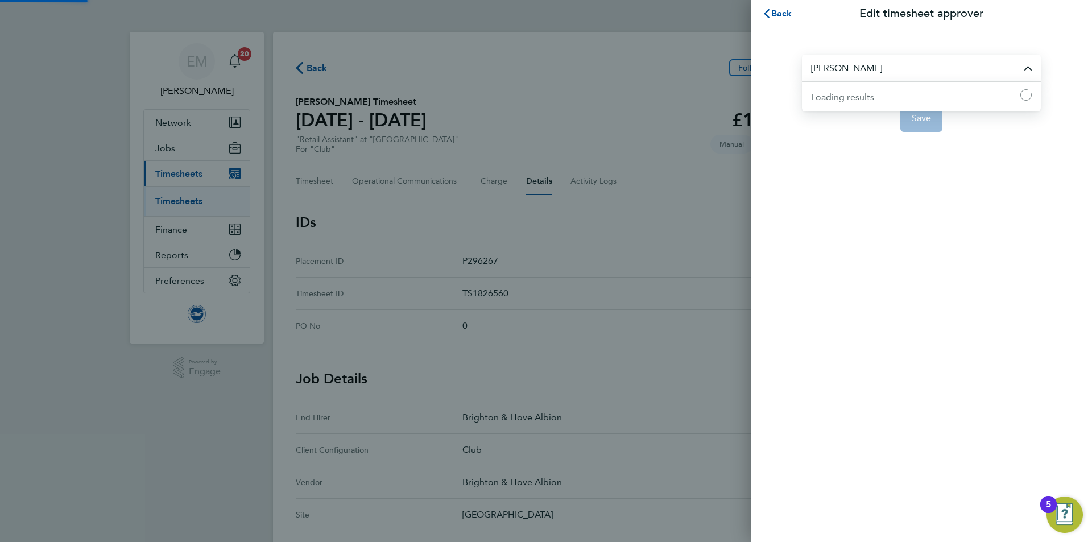
click at [877, 74] on input "[PERSON_NAME]" at bounding box center [921, 68] width 239 height 27
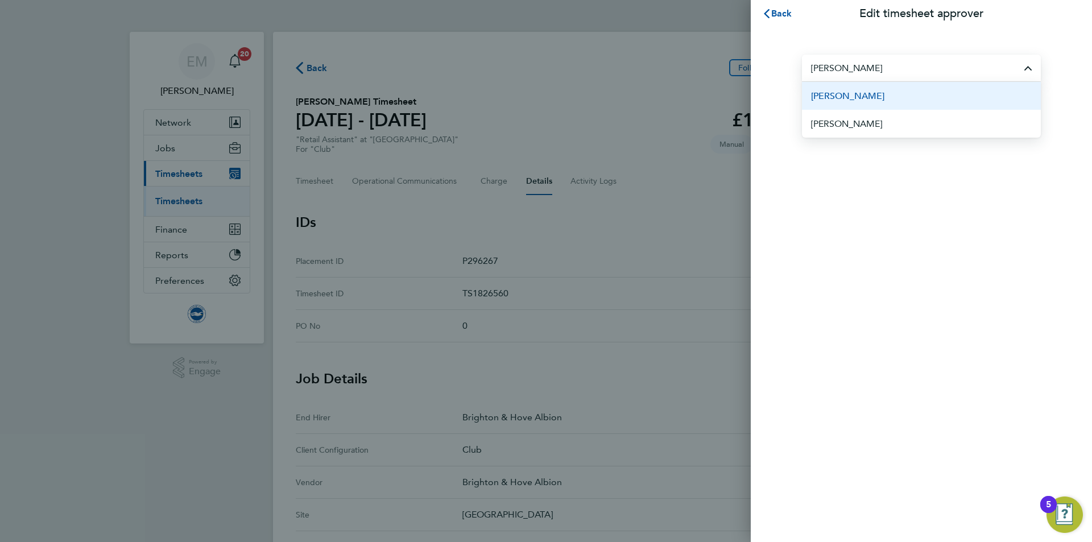
click at [907, 101] on li "[PERSON_NAME]" at bounding box center [921, 96] width 239 height 28
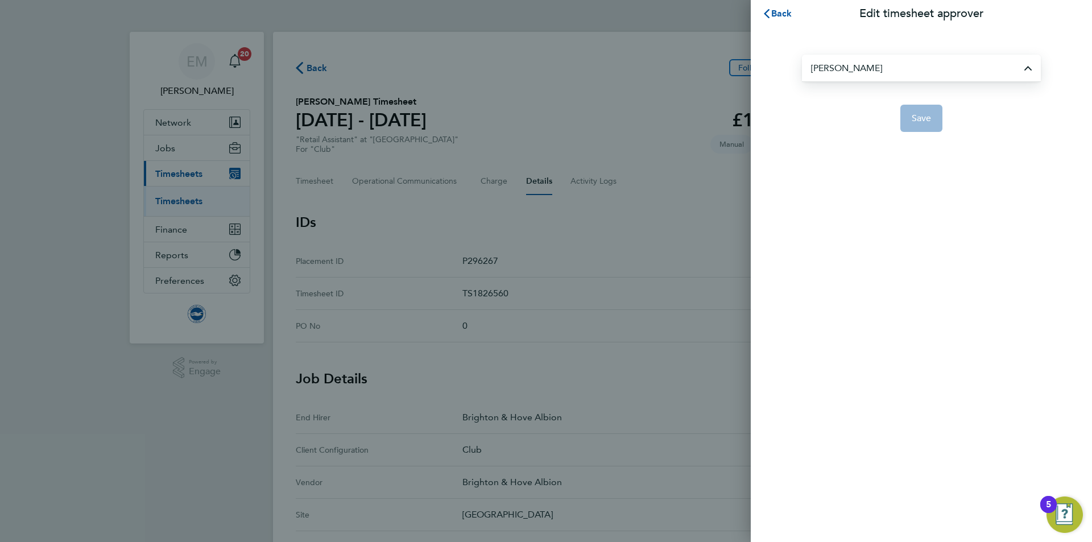
type input "[PERSON_NAME]"
click at [936, 123] on button "Save" at bounding box center [921, 118] width 43 height 27
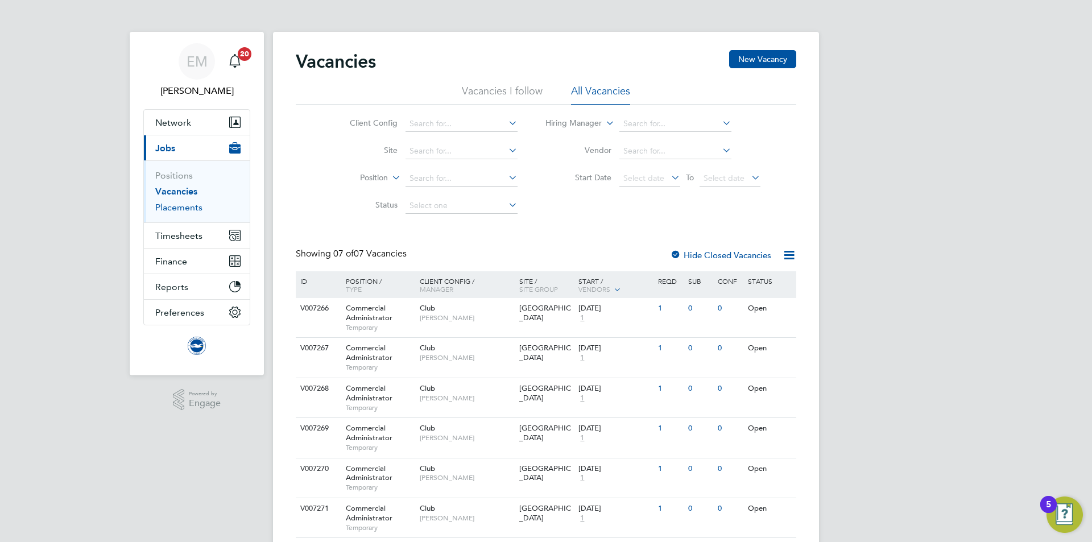
click at [171, 208] on link "Placements" at bounding box center [178, 207] width 47 height 11
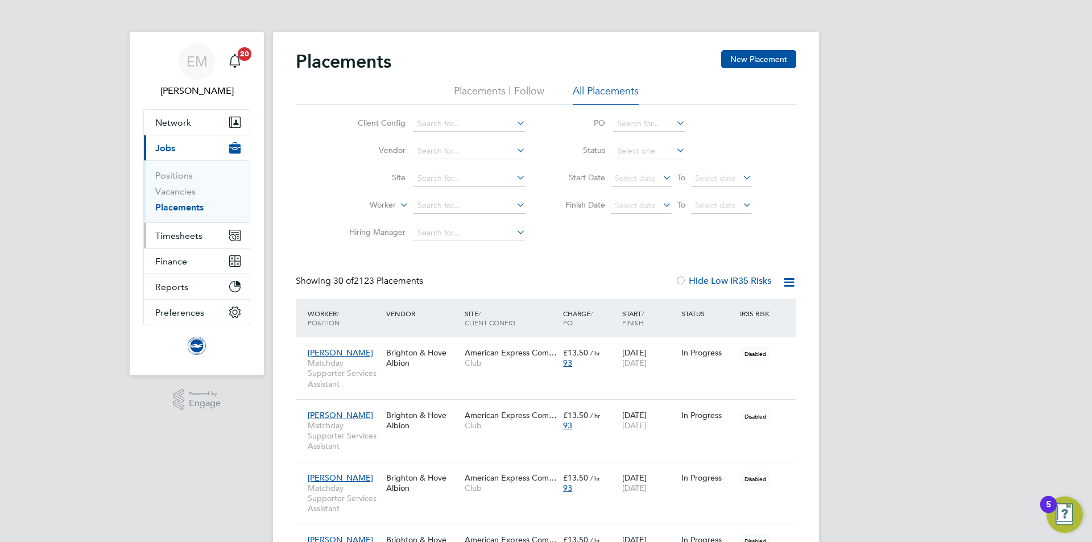
click at [158, 235] on span "Timesheets" at bounding box center [178, 235] width 47 height 11
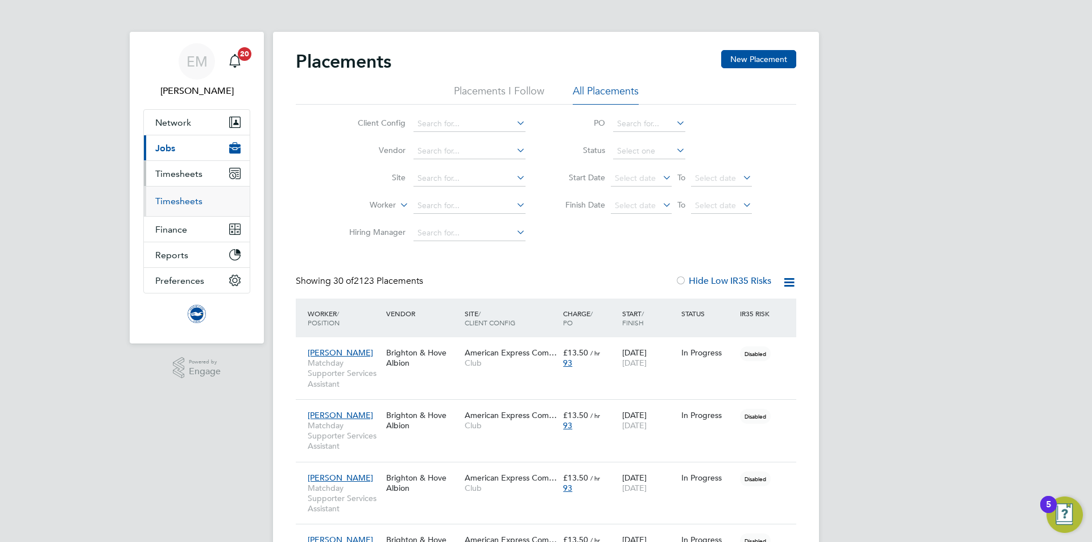
click at [192, 198] on link "Timesheets" at bounding box center [178, 201] width 47 height 11
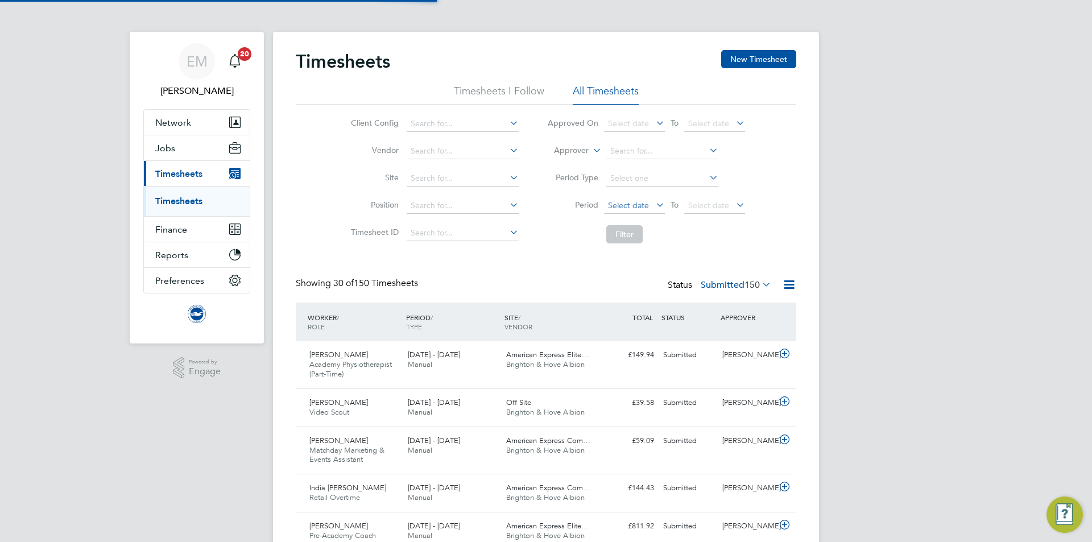
click at [626, 199] on span "Select date" at bounding box center [634, 205] width 61 height 15
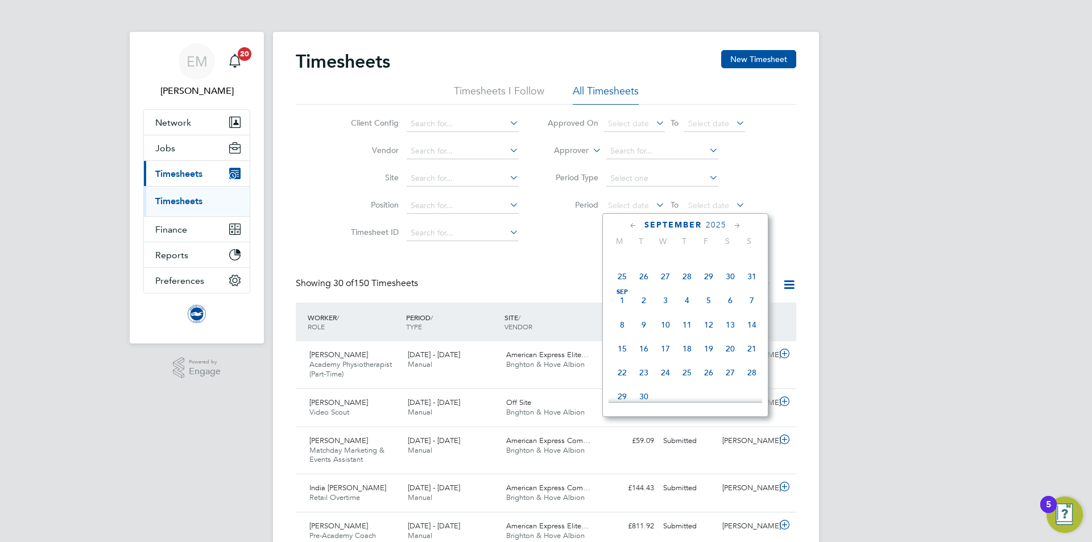
click at [620, 305] on span "[DATE]" at bounding box center [622, 300] width 22 height 22
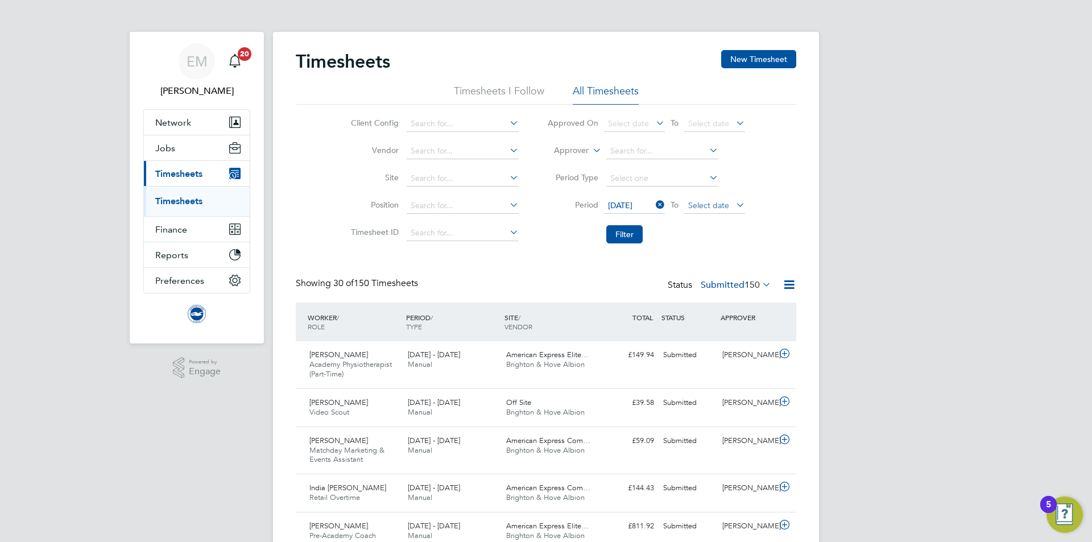
click at [711, 208] on span "Select date" at bounding box center [708, 205] width 41 height 10
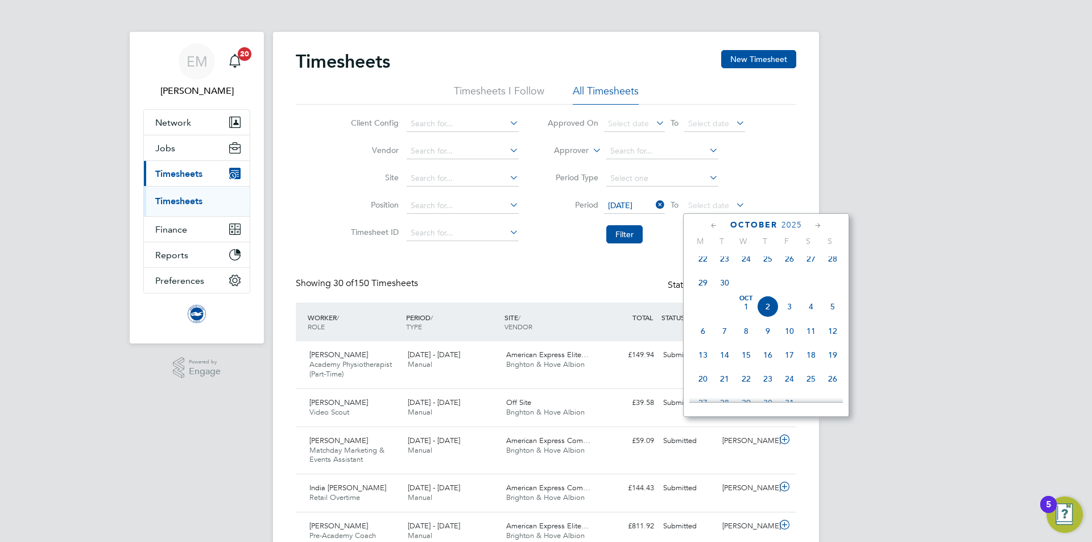
click at [727, 291] on span "30" at bounding box center [725, 283] width 22 height 22
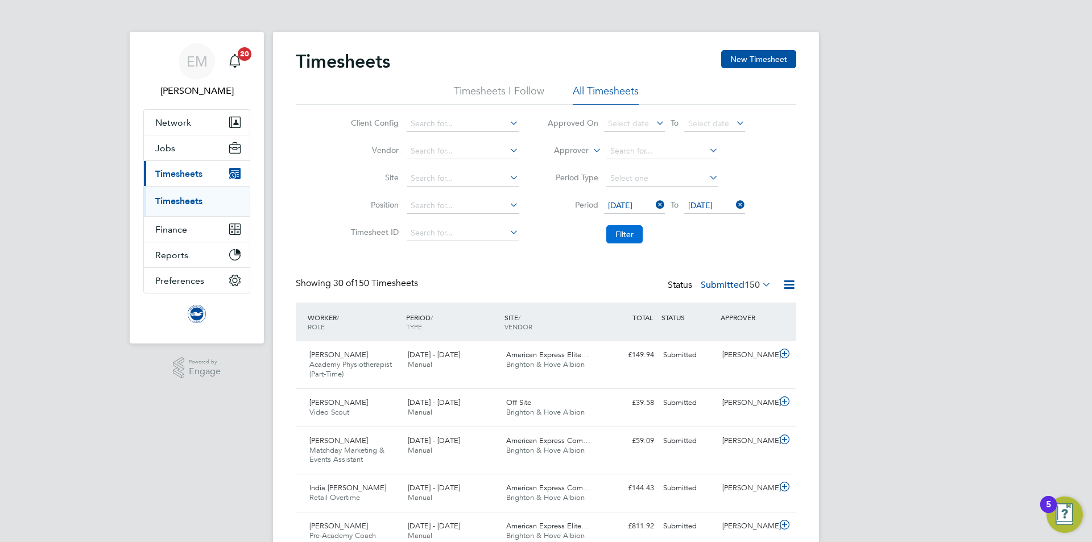
click at [614, 233] on button "Filter" at bounding box center [624, 234] width 36 height 18
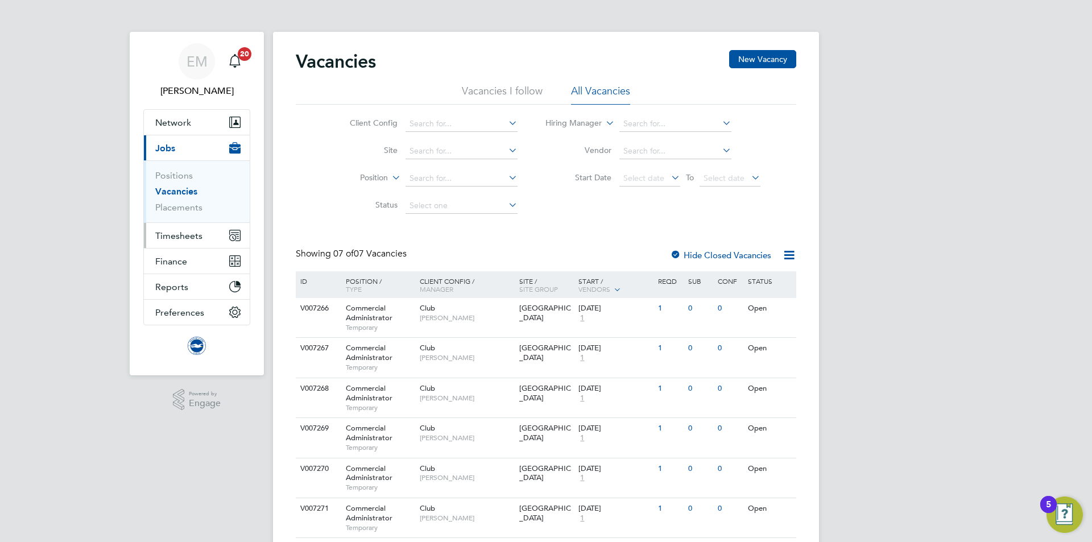
click at [180, 235] on span "Timesheets" at bounding box center [178, 235] width 47 height 11
click at [179, 212] on link "Placements" at bounding box center [178, 207] width 47 height 11
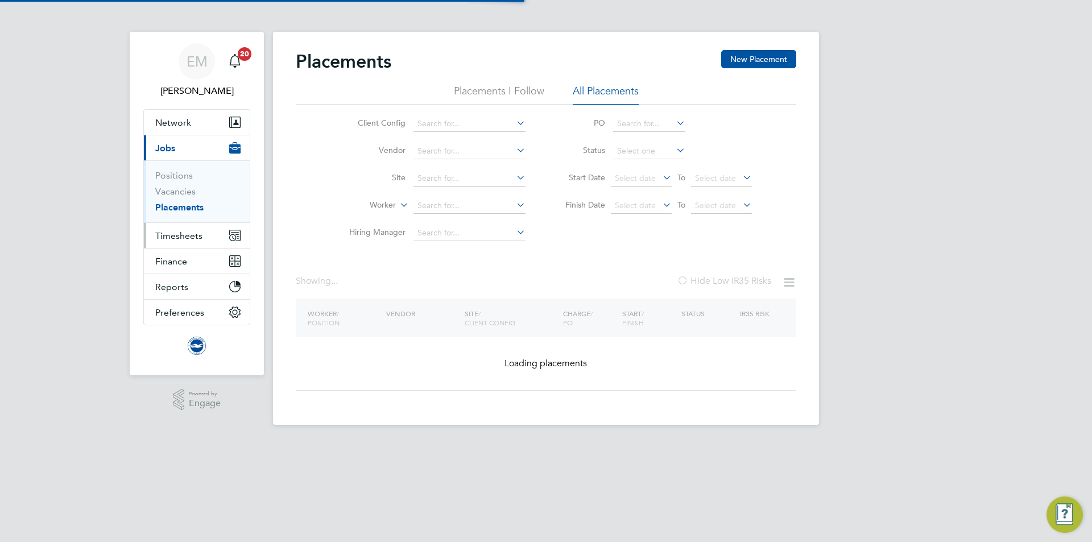
click at [179, 232] on span "Timesheets" at bounding box center [178, 235] width 47 height 11
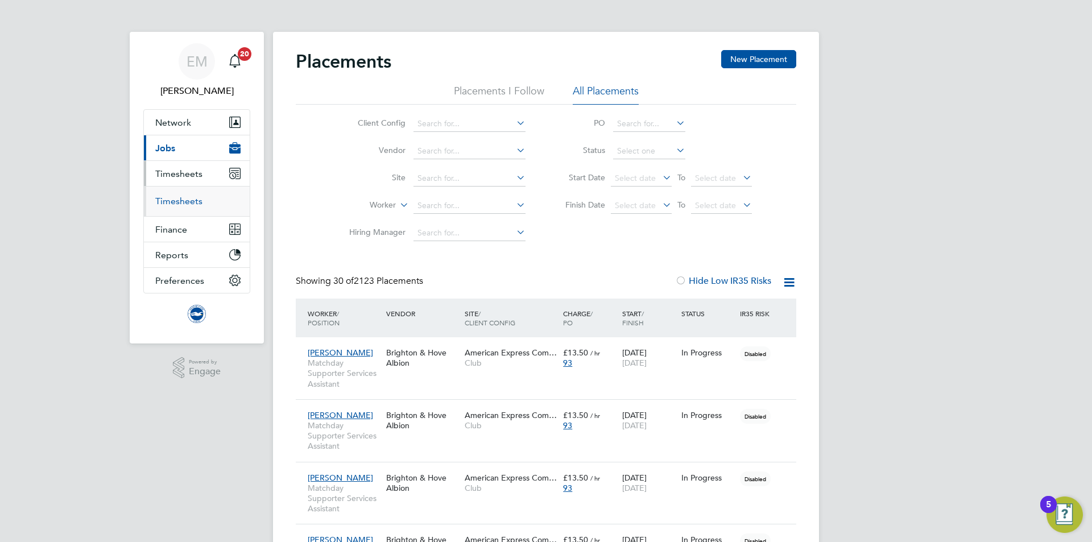
click at [179, 201] on link "Timesheets" at bounding box center [178, 201] width 47 height 11
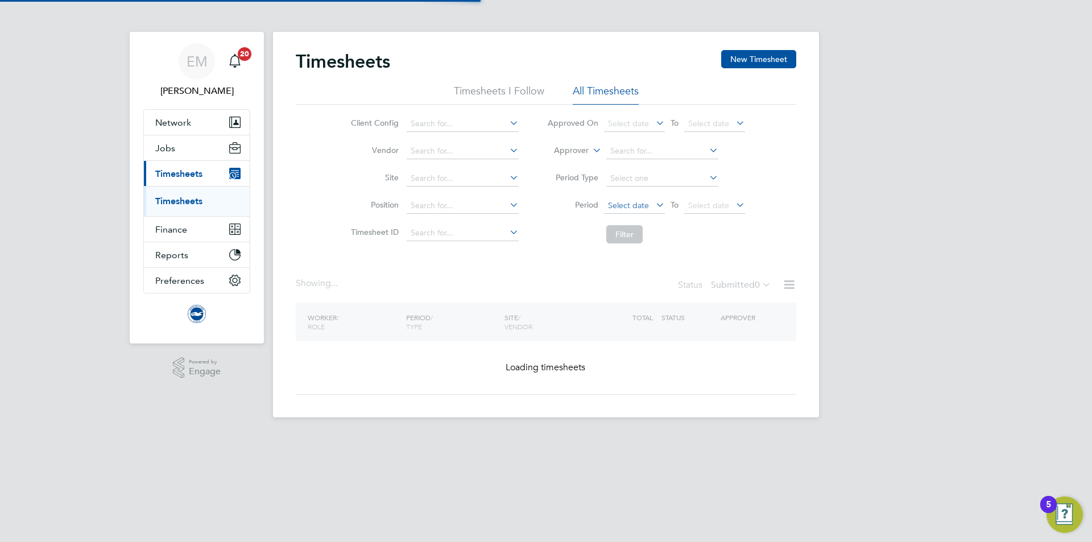
click at [636, 192] on li "Period Select date To Select date" at bounding box center [646, 205] width 226 height 27
click at [635, 204] on span "Select date" at bounding box center [628, 205] width 41 height 10
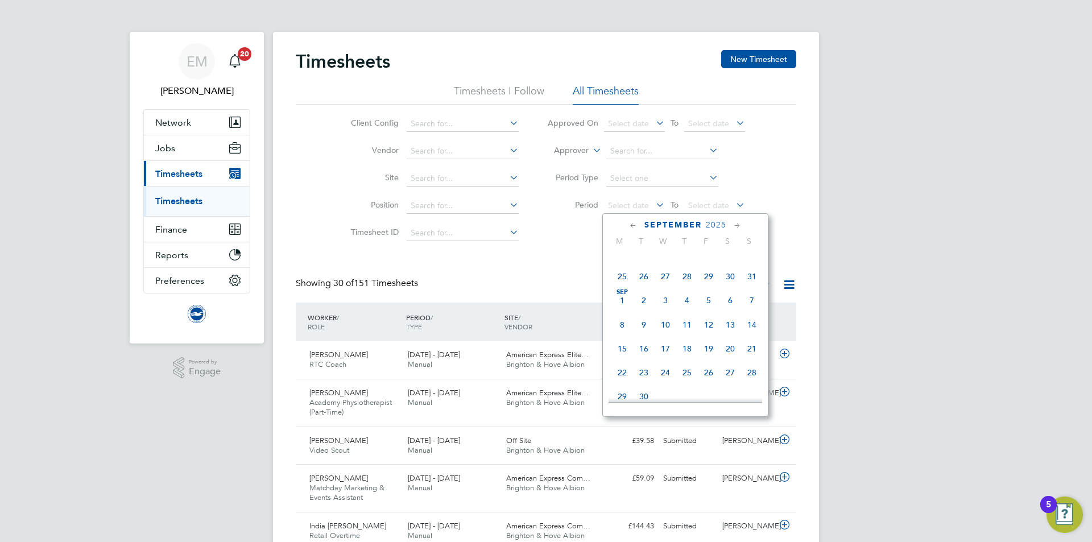
click at [622, 305] on span "[DATE]" at bounding box center [622, 300] width 22 height 22
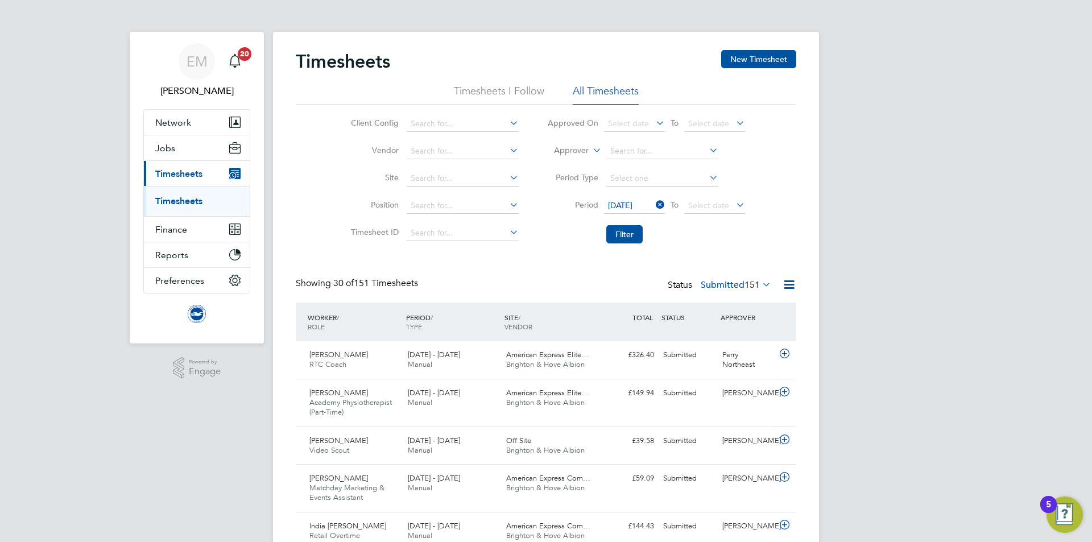
click at [751, 206] on li "Period [DATE] To Select date" at bounding box center [646, 205] width 226 height 27
click at [695, 193] on li "Period [DATE] To Select date" at bounding box center [646, 205] width 226 height 27
click at [708, 208] on span "Select date" at bounding box center [708, 205] width 41 height 10
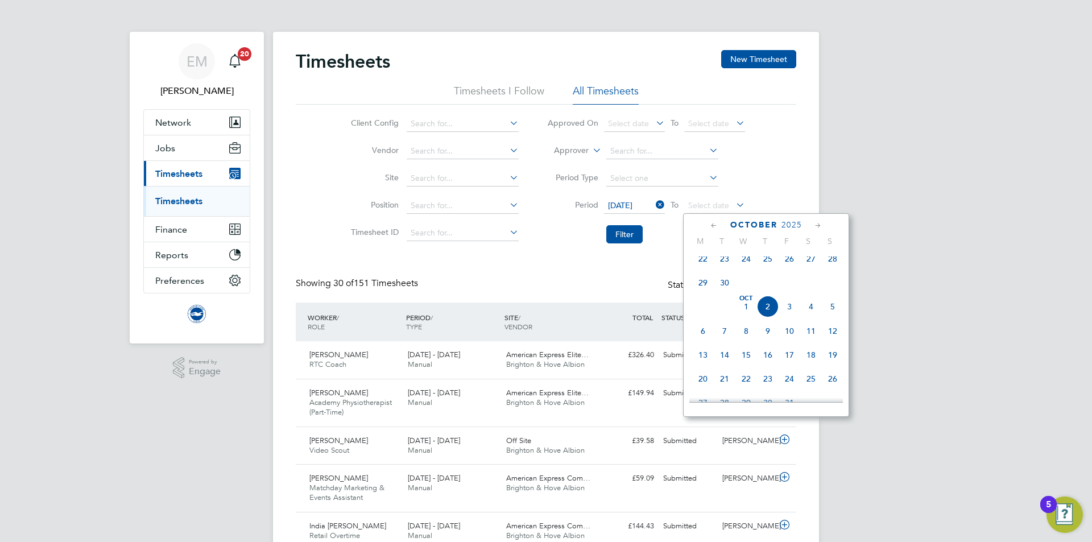
click at [726, 287] on span "30" at bounding box center [725, 283] width 22 height 22
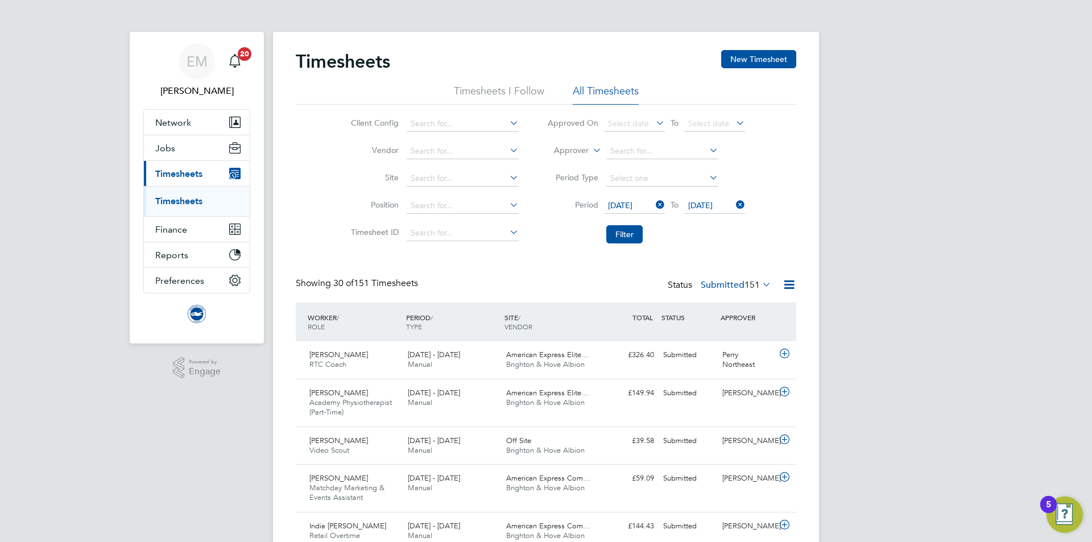
click at [622, 235] on button "Filter" at bounding box center [624, 234] width 36 height 18
click at [724, 284] on label "Submitted 150" at bounding box center [736, 284] width 71 height 11
click at [729, 321] on li "Saved" at bounding box center [725, 321] width 52 height 16
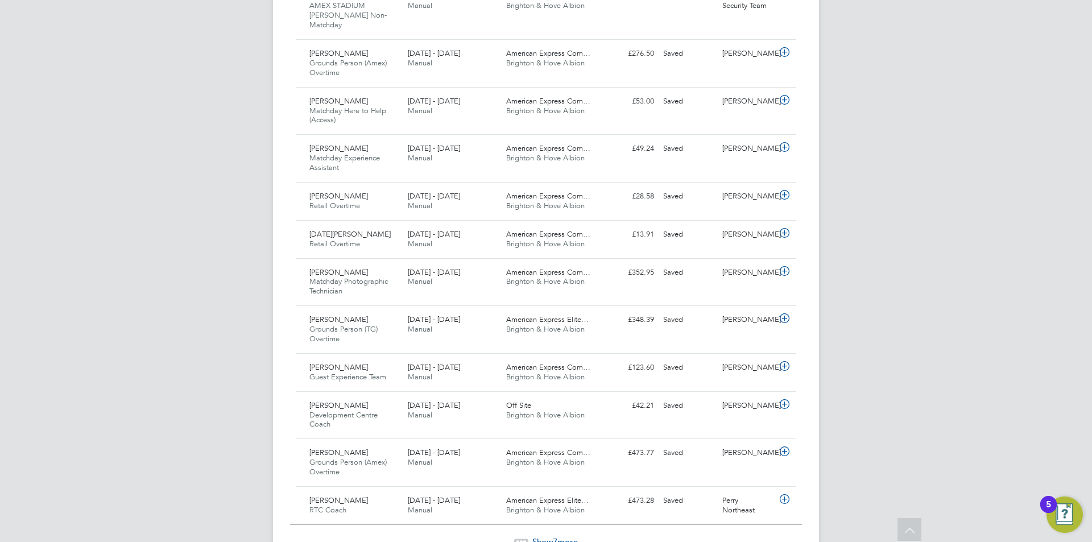
click at [554, 536] on span "7" at bounding box center [555, 541] width 5 height 11
